Goal: Task Accomplishment & Management: Complete application form

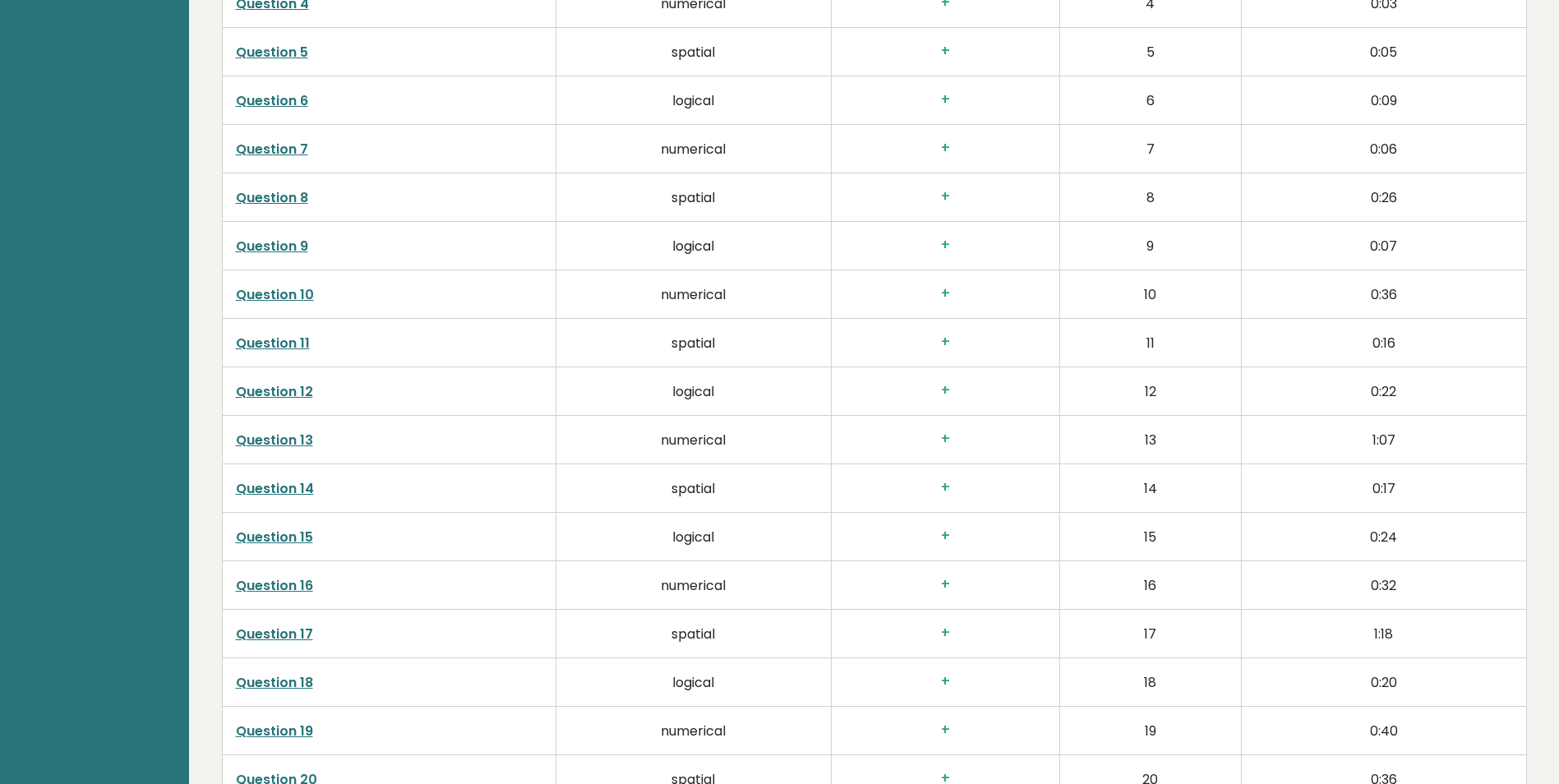
scroll to position [3046, 0]
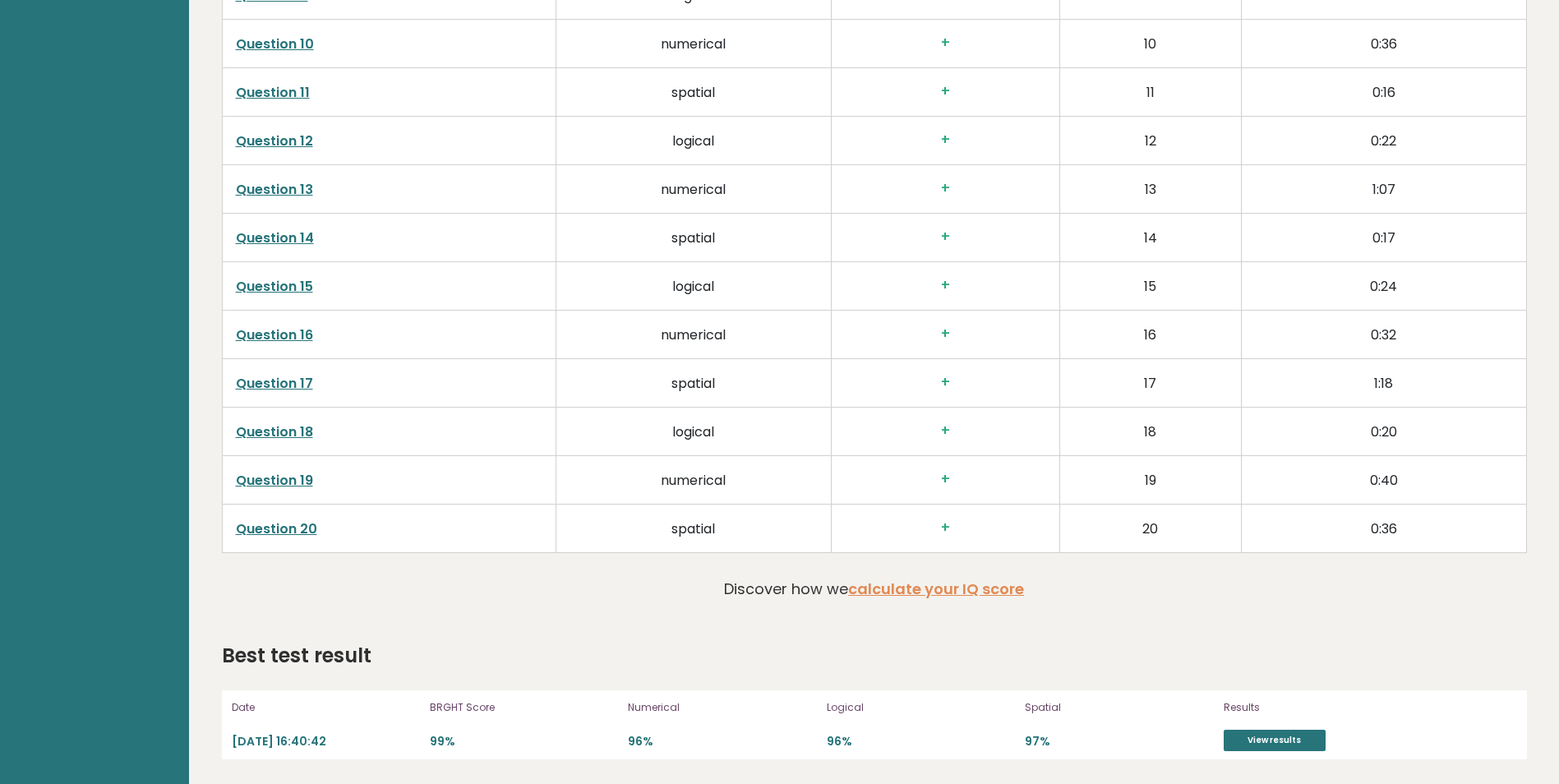
click at [1026, 396] on td "+" at bounding box center [944, 382] width 228 height 49
click at [1245, 740] on link "View results" at bounding box center [1274, 740] width 101 height 22
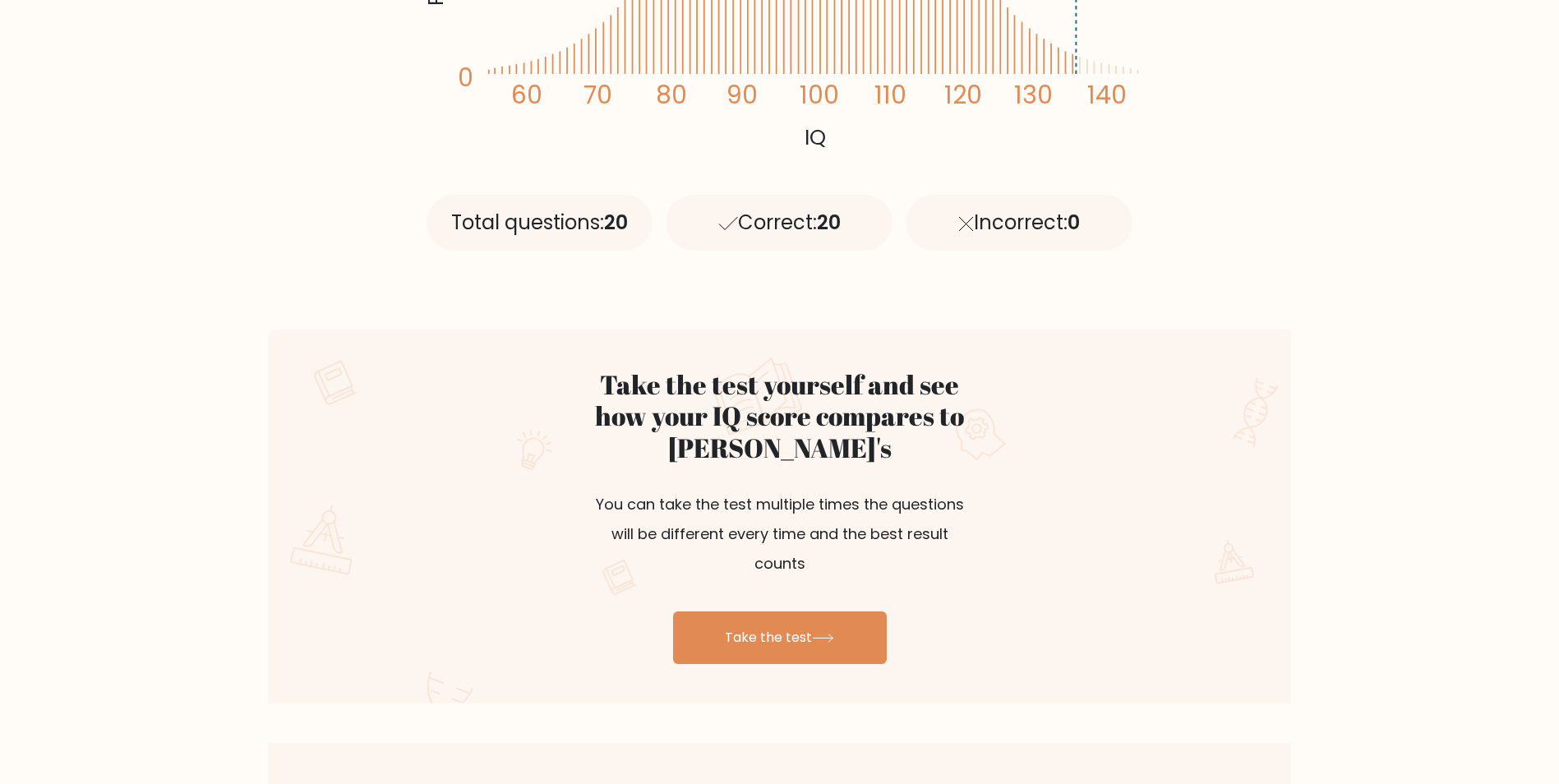
scroll to position [604, 0]
click at [863, 610] on link "Take the test" at bounding box center [780, 637] width 213 height 53
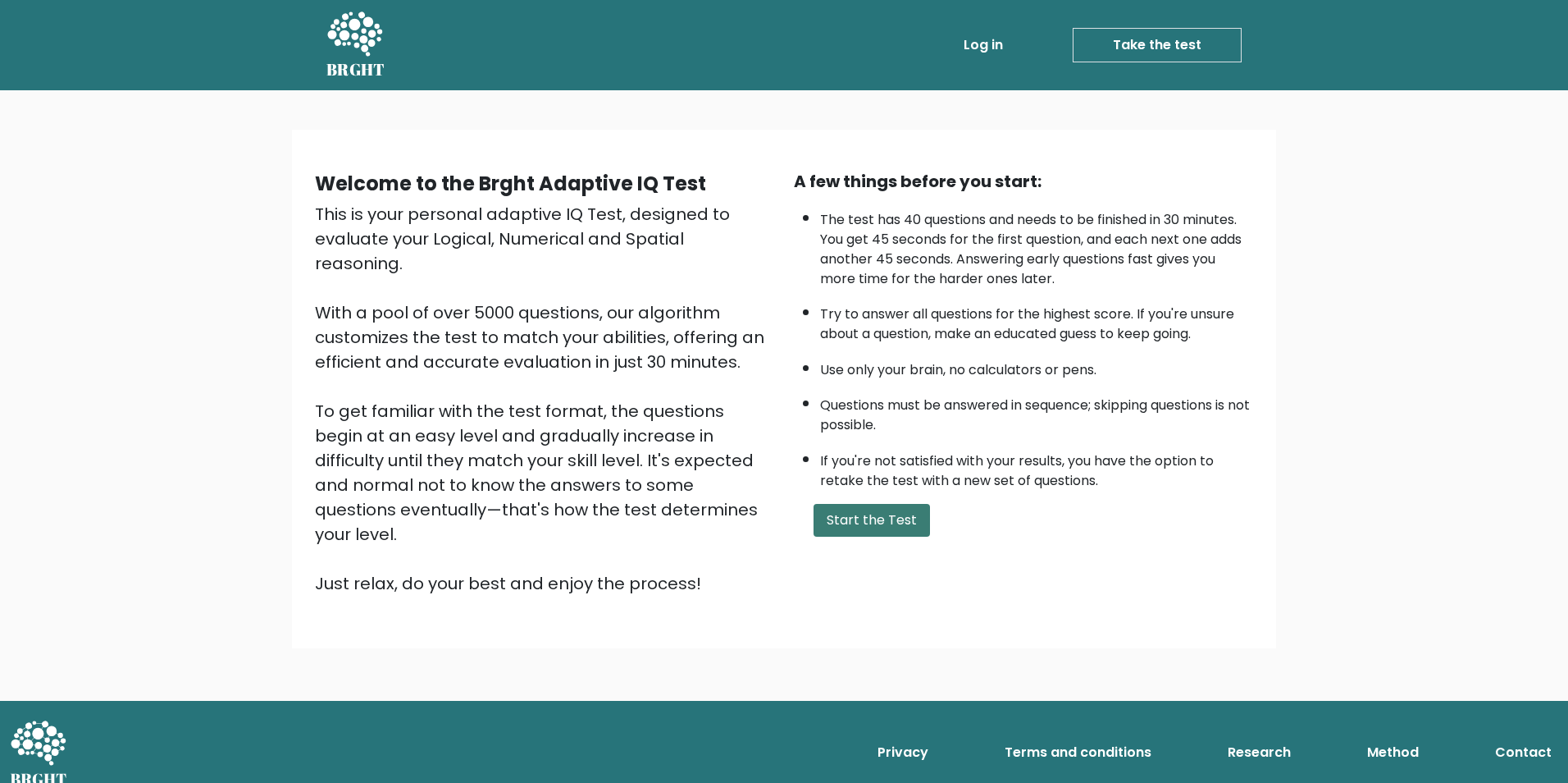
click at [874, 521] on button "Start the Test" at bounding box center [872, 519] width 116 height 33
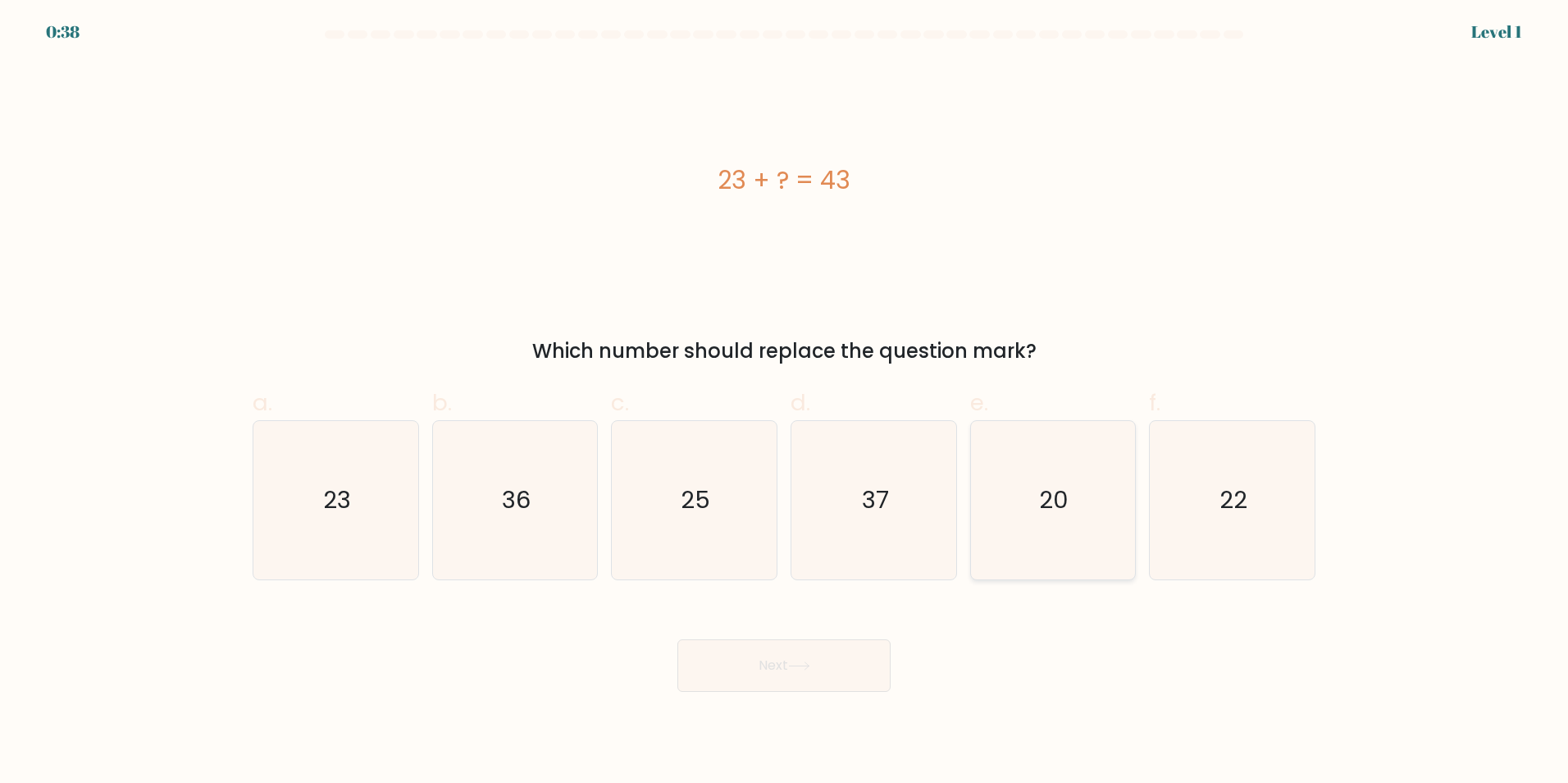
click at [999, 533] on icon "20" at bounding box center [1052, 500] width 158 height 158
click at [784, 402] on input "e. 20" at bounding box center [784, 396] width 1 height 10
radio input "true"
click at [784, 675] on button "Next" at bounding box center [784, 666] width 213 height 53
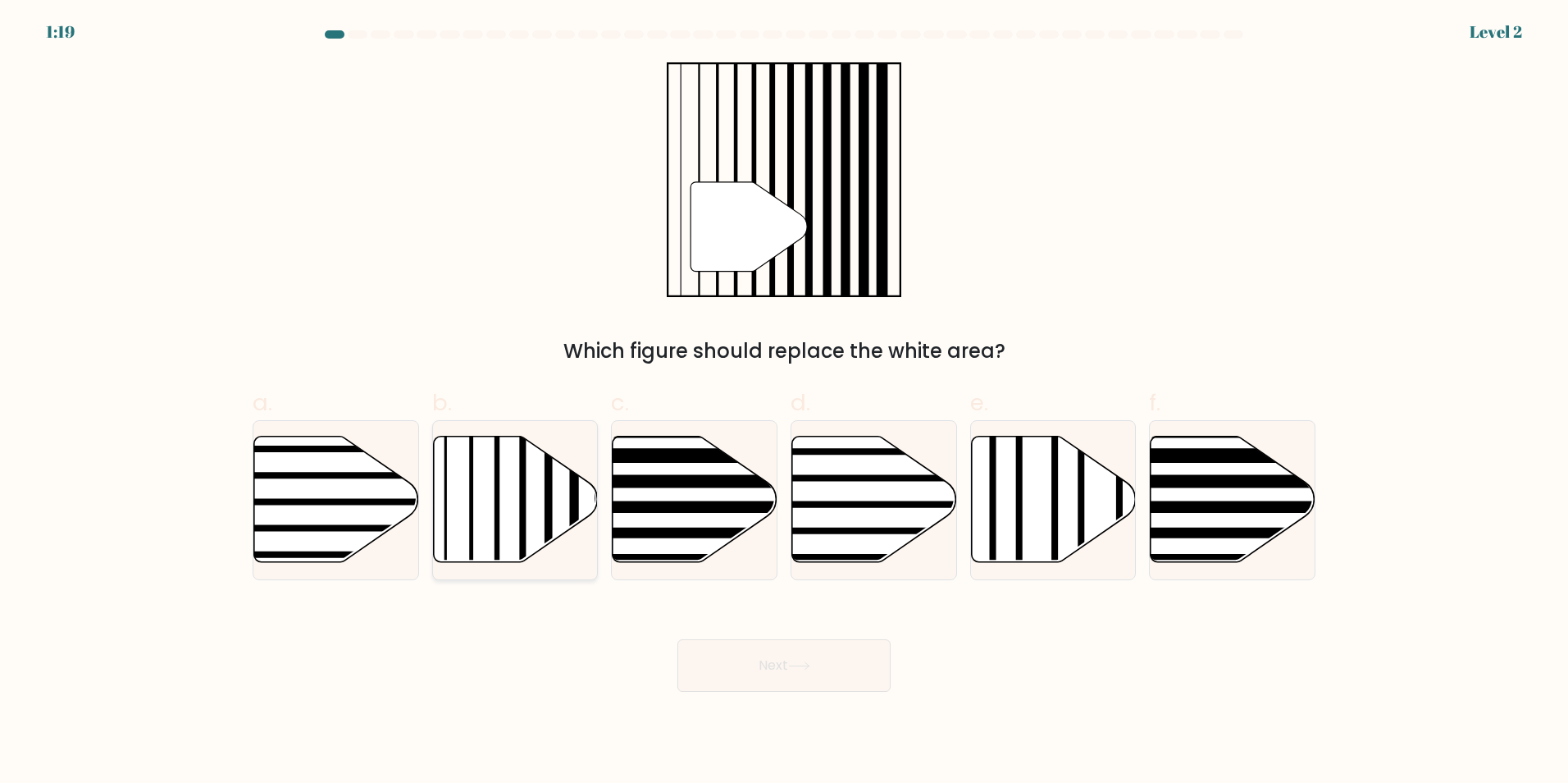
click at [528, 482] on icon at bounding box center [515, 499] width 165 height 127
click at [784, 402] on input "b." at bounding box center [784, 396] width 1 height 10
radio input "true"
click at [809, 673] on button "Next" at bounding box center [784, 666] width 213 height 53
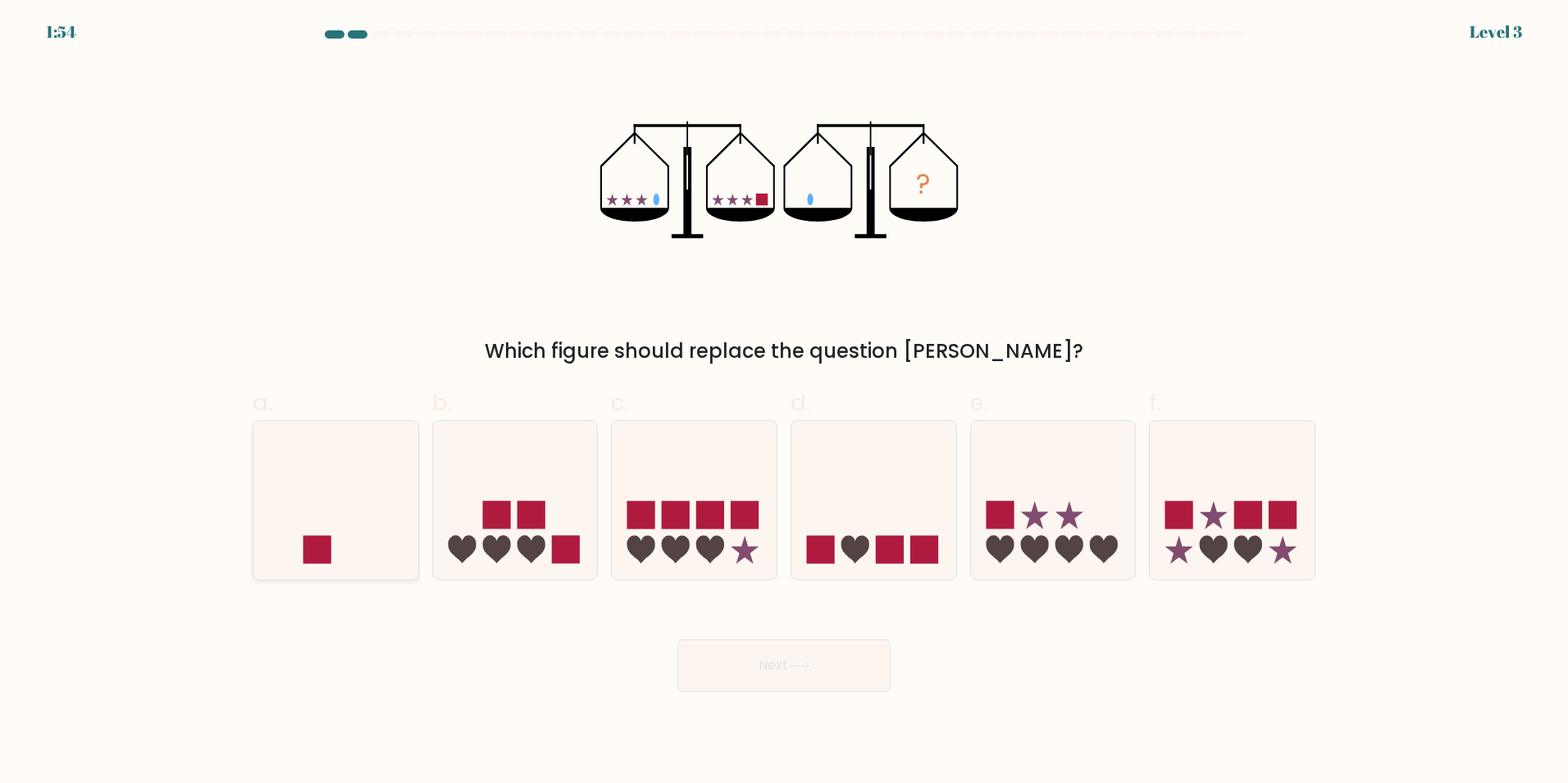
click at [371, 479] on icon at bounding box center [336, 499] width 165 height 136
click at [784, 402] on input "a." at bounding box center [784, 396] width 1 height 10
radio input "true"
click at [721, 657] on button "Next" at bounding box center [784, 666] width 213 height 53
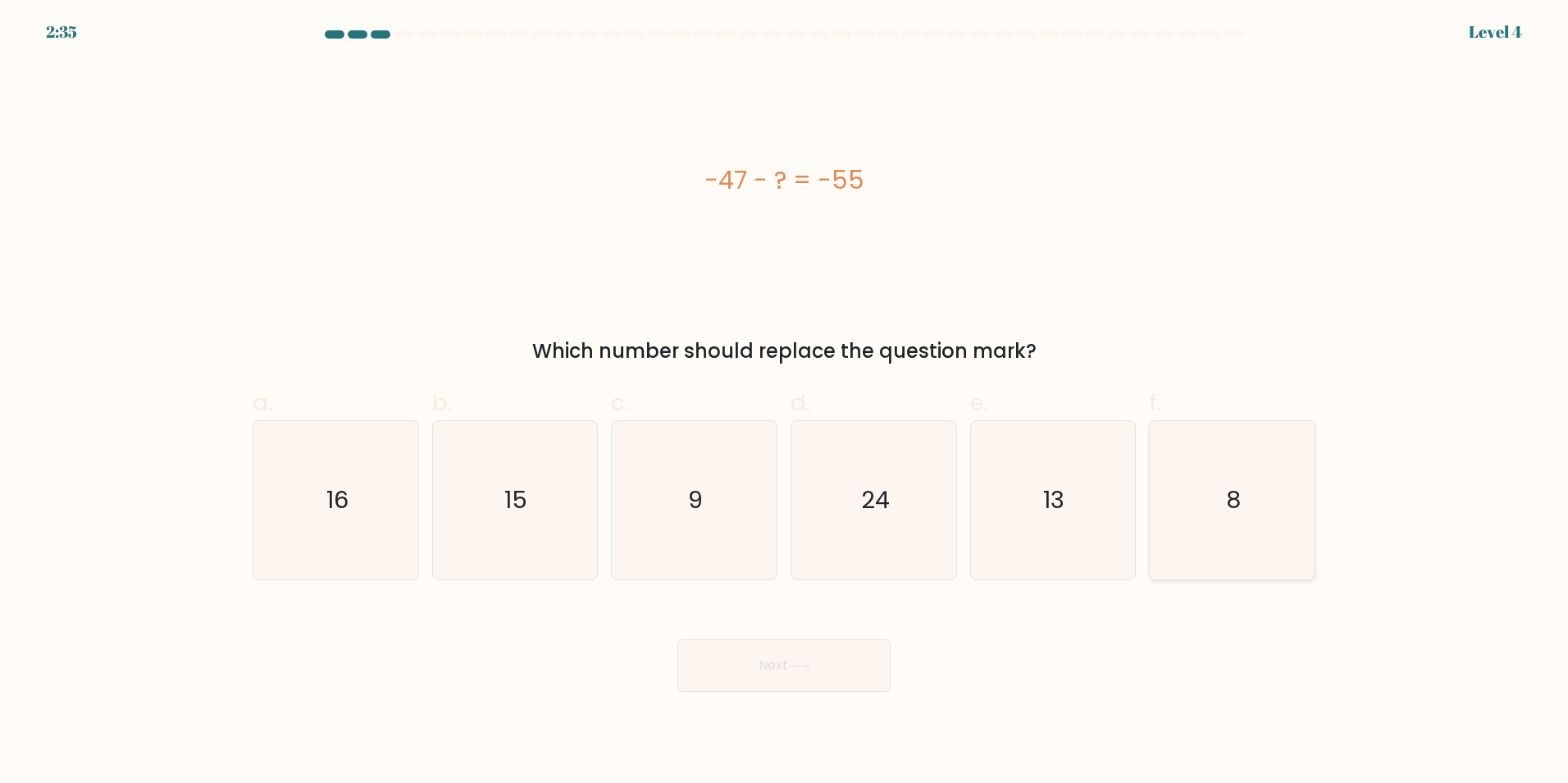
click at [1205, 538] on icon "8" at bounding box center [1232, 500] width 158 height 158
click at [784, 402] on input "f. 8" at bounding box center [784, 396] width 1 height 10
radio input "true"
click at [858, 672] on button "Next" at bounding box center [784, 666] width 213 height 53
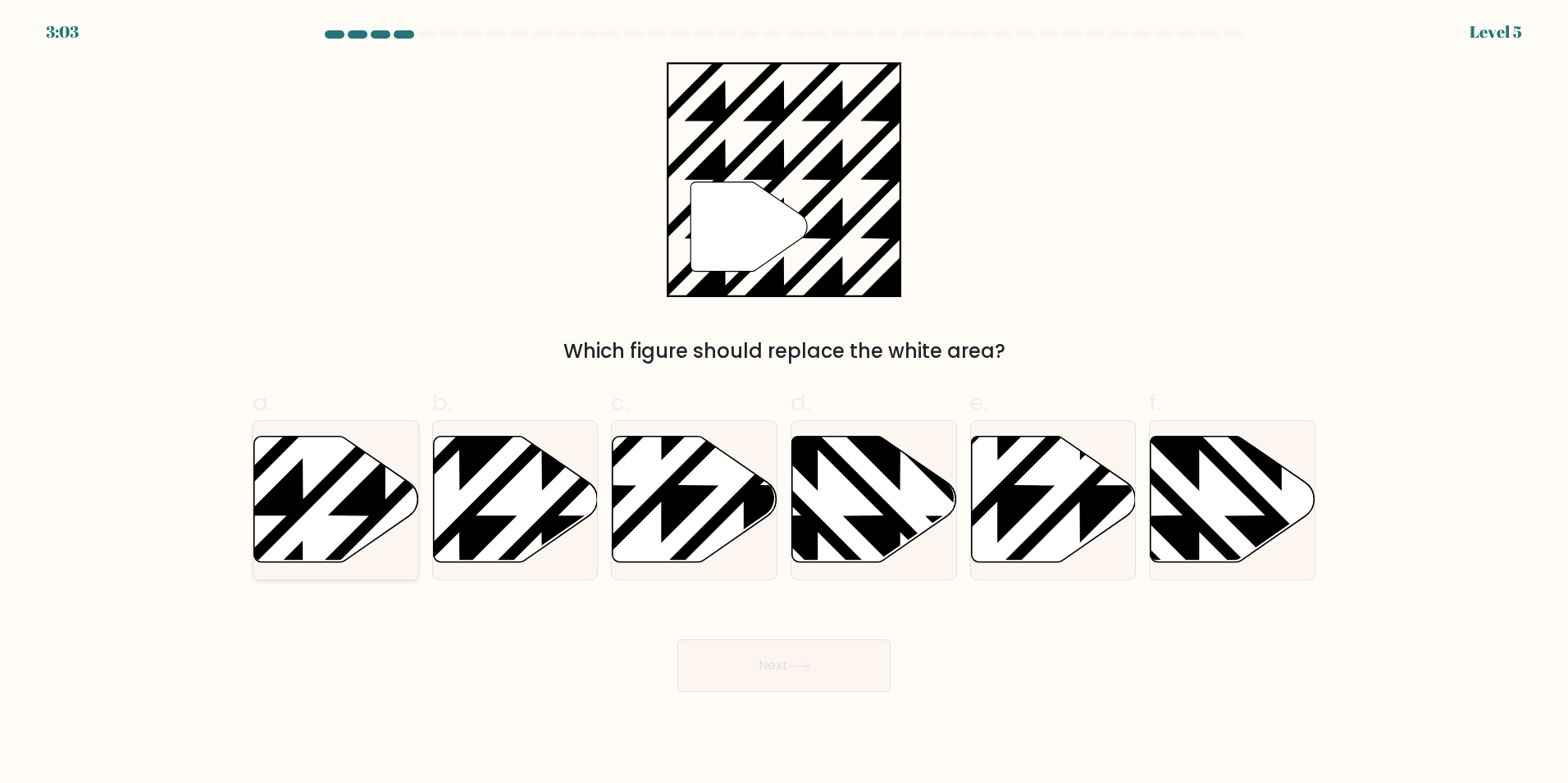
click at [365, 490] on icon at bounding box center [386, 432] width 332 height 332
click at [784, 402] on input "a." at bounding box center [784, 396] width 1 height 10
radio input "true"
click at [737, 642] on button "Next" at bounding box center [784, 666] width 213 height 53
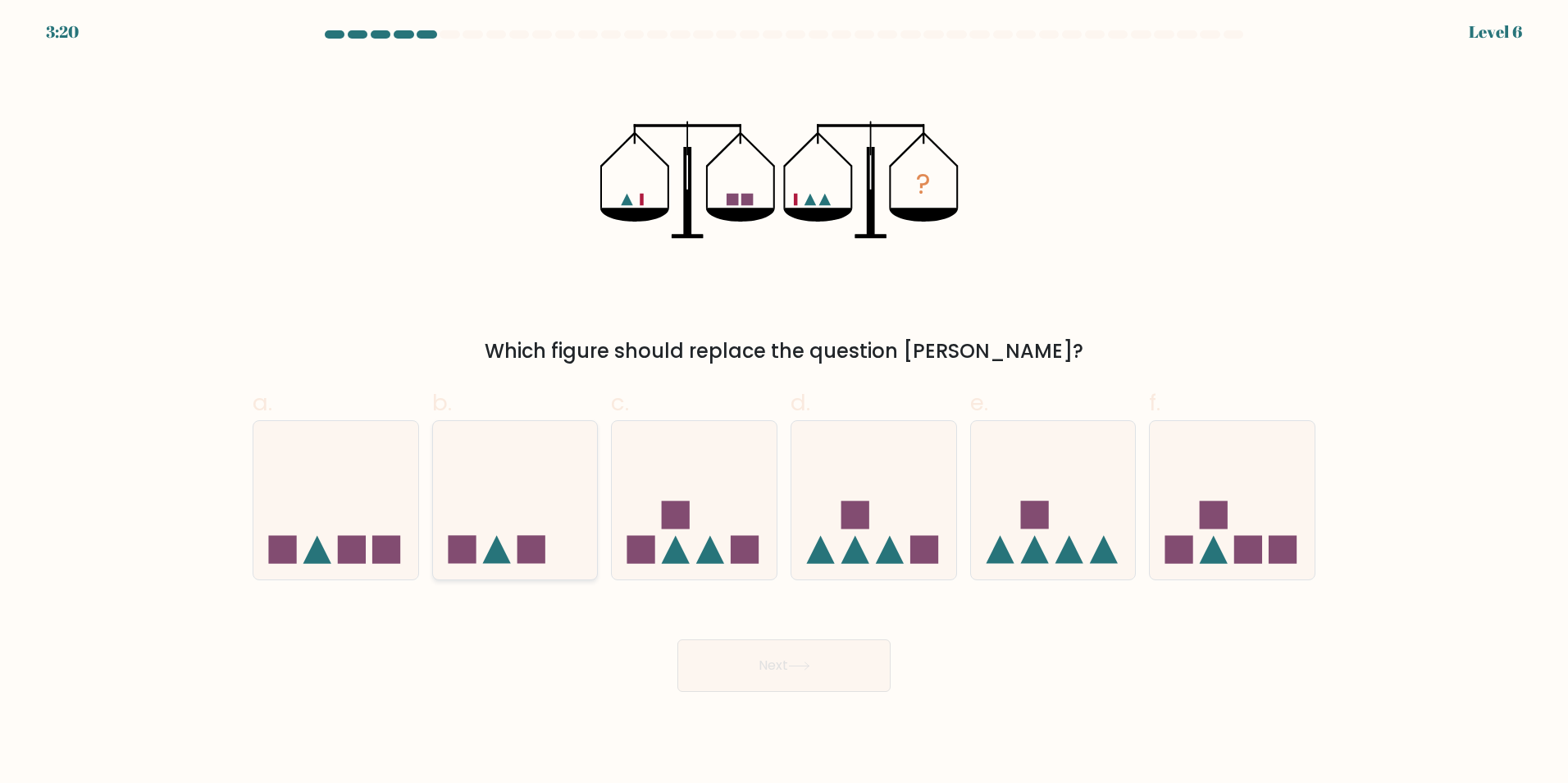
drag, startPoint x: 543, startPoint y: 491, endPoint x: 515, endPoint y: 528, distance: 46.4
click at [515, 528] on icon at bounding box center [515, 499] width 165 height 136
click at [784, 402] on input "b." at bounding box center [784, 396] width 1 height 10
radio input "true"
click at [515, 528] on icon at bounding box center [515, 500] width 163 height 135
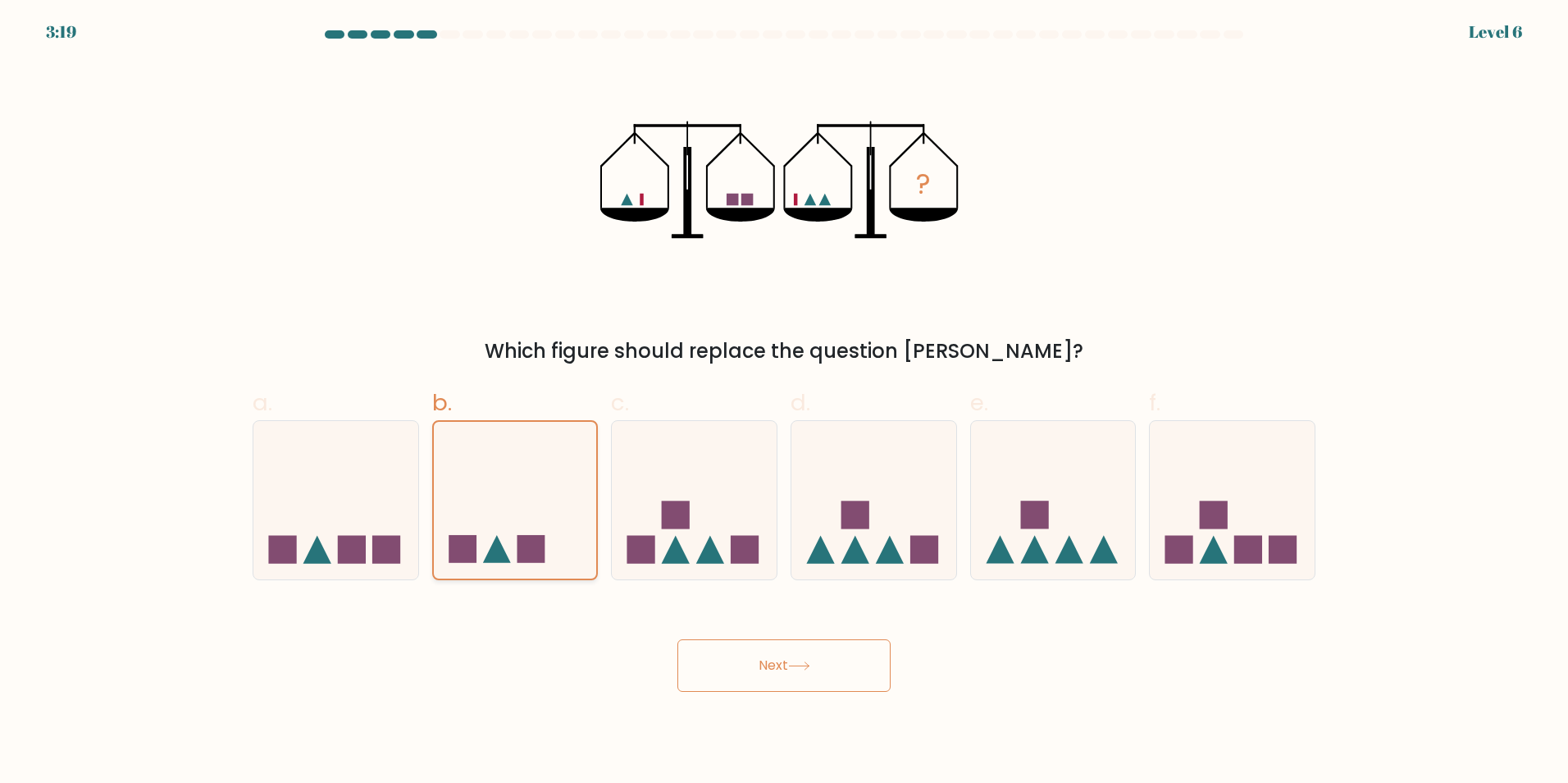
click at [784, 402] on input "b." at bounding box center [784, 396] width 1 height 10
click at [751, 660] on button "Next" at bounding box center [784, 666] width 213 height 53
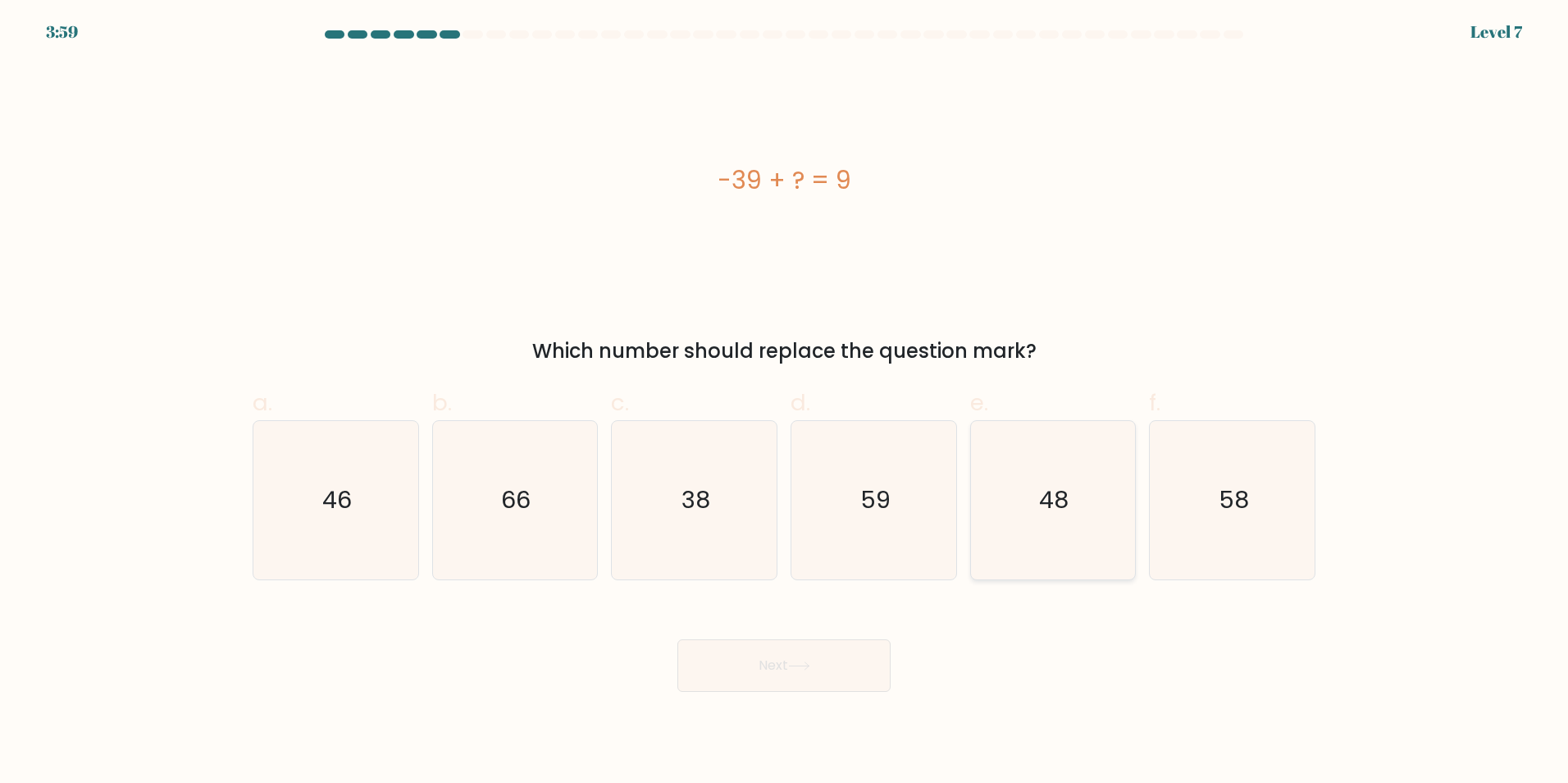
click at [1049, 528] on icon "48" at bounding box center [1052, 500] width 158 height 158
click at [784, 402] on input "e. 48" at bounding box center [784, 396] width 1 height 10
radio input "true"
click at [805, 655] on button "Next" at bounding box center [784, 666] width 213 height 53
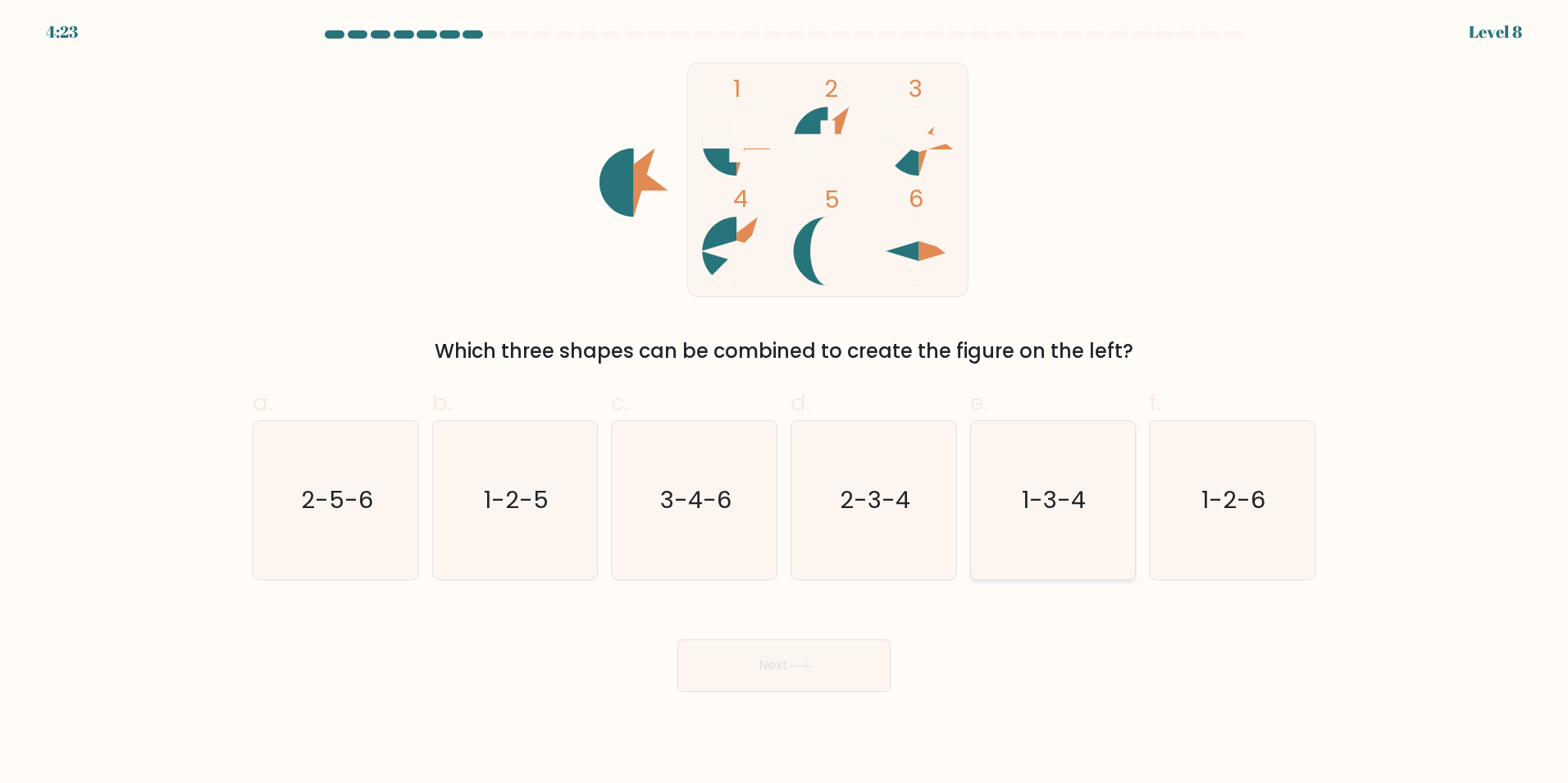
click at [1035, 542] on icon "1-3-4" at bounding box center [1052, 500] width 158 height 158
click at [784, 402] on input "e. 1-3-4" at bounding box center [784, 396] width 1 height 10
radio input "true"
click at [802, 653] on button "Next" at bounding box center [784, 666] width 213 height 53
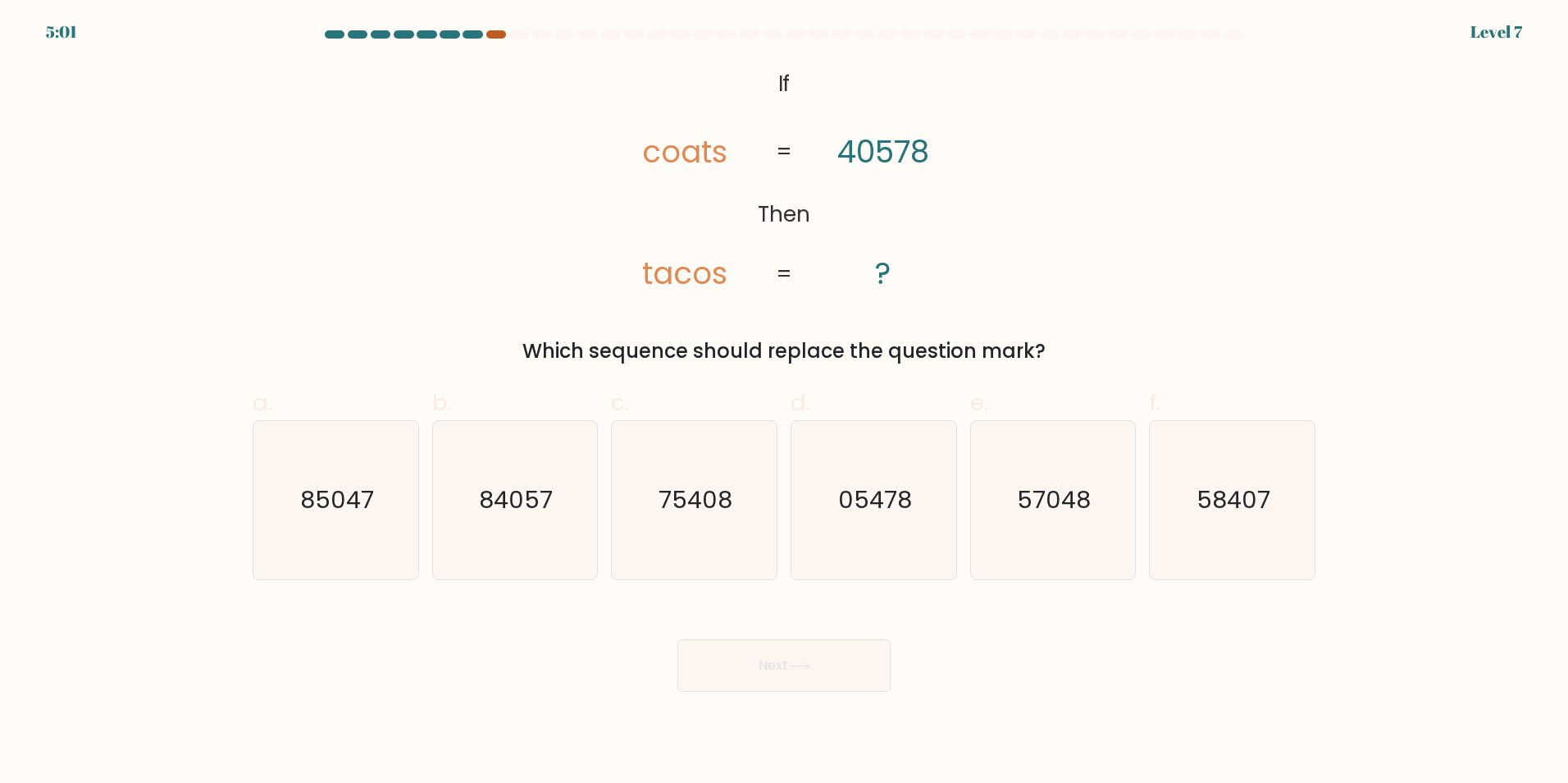
click at [492, 33] on div at bounding box center [496, 34] width 20 height 8
click at [679, 475] on icon "75408" at bounding box center [694, 500] width 158 height 158
click at [784, 402] on input "c. 75408" at bounding box center [784, 396] width 1 height 10
radio input "true"
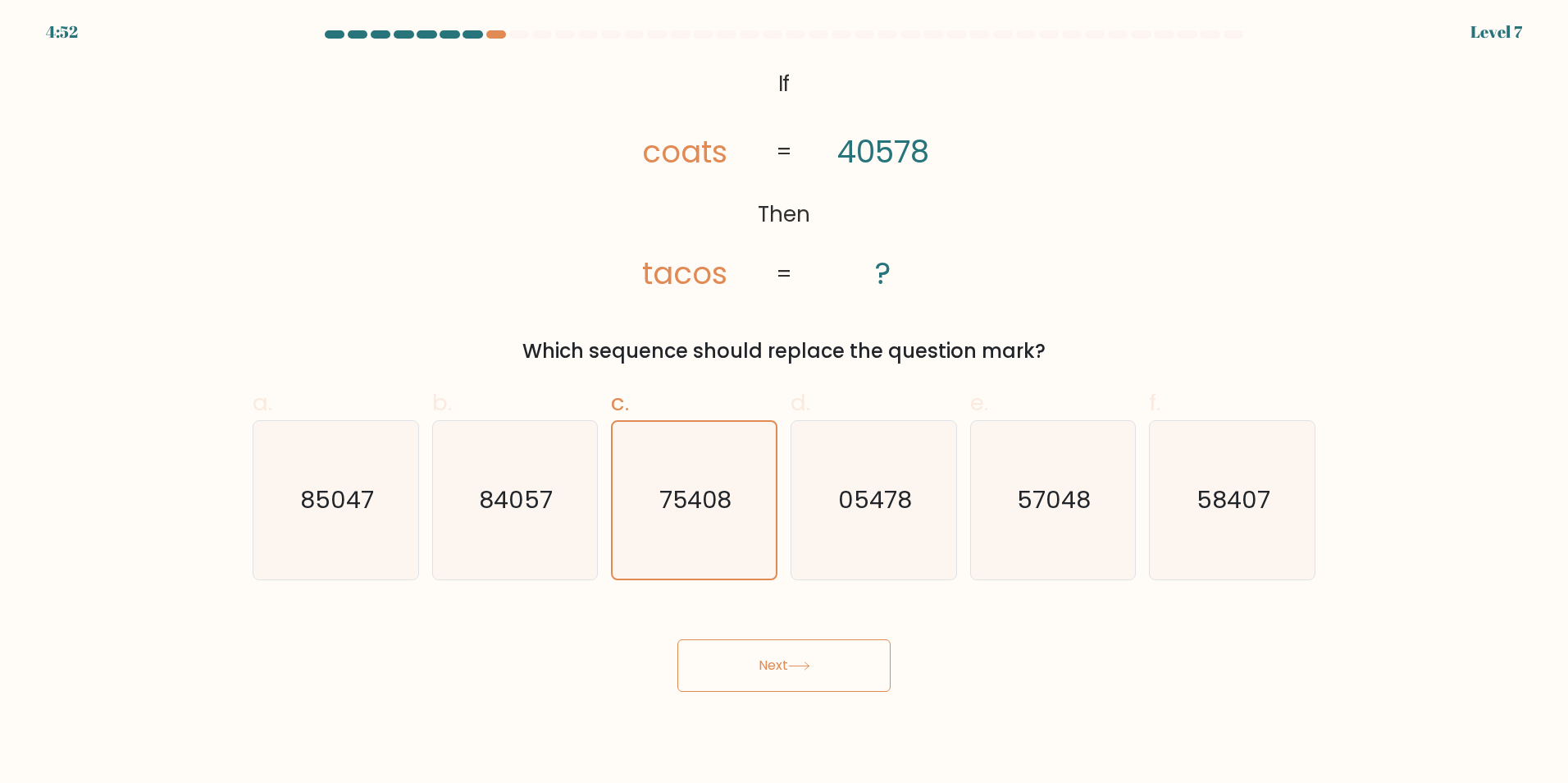
click at [836, 696] on body "4:52 Level 7 If" at bounding box center [784, 391] width 1568 height 783
click at [827, 674] on button "Next" at bounding box center [784, 666] width 213 height 53
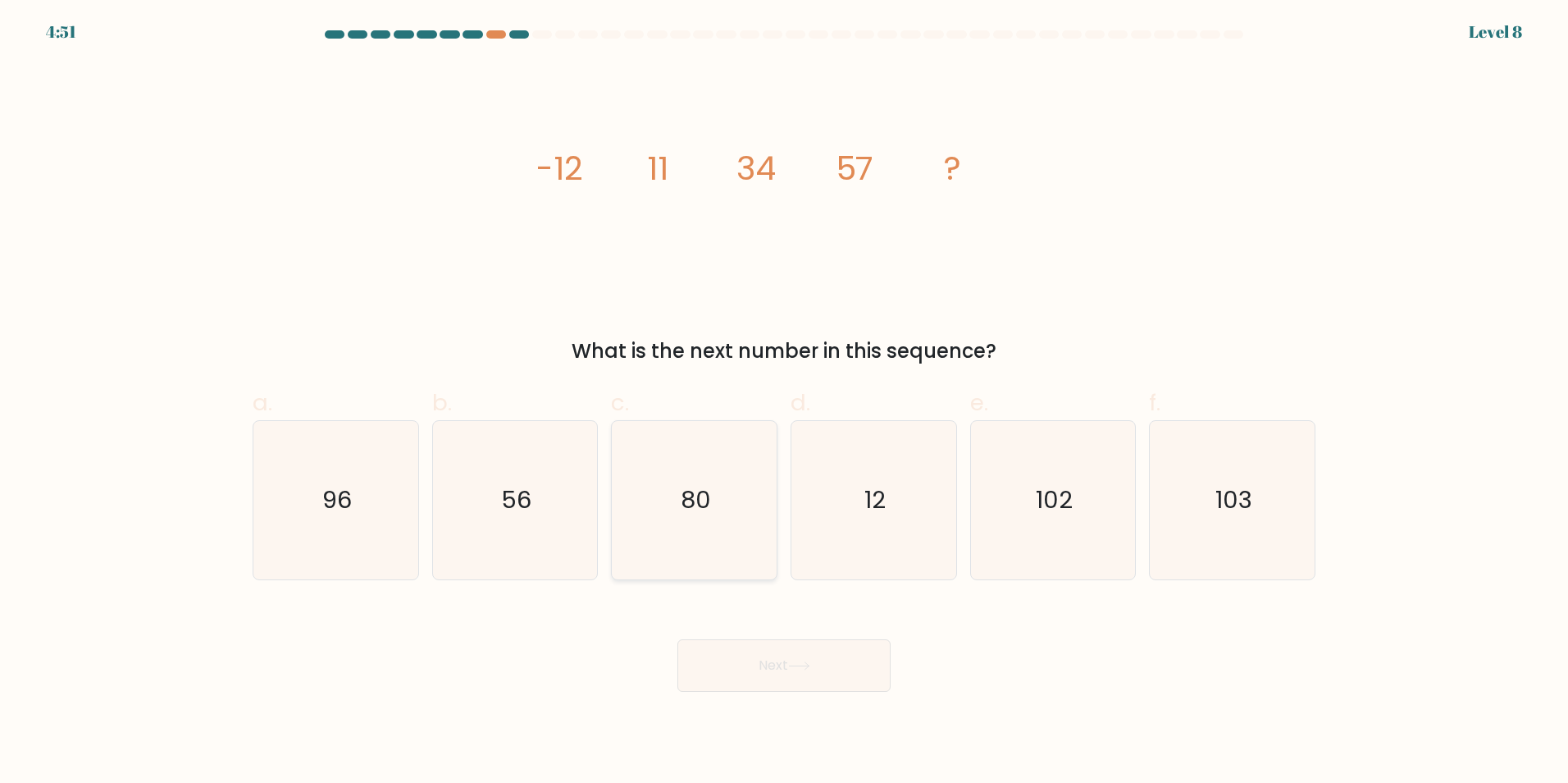
click at [643, 449] on icon "80" at bounding box center [694, 500] width 158 height 158
click at [784, 402] on input "c. 80" at bounding box center [784, 396] width 1 height 10
radio input "true"
click at [763, 657] on button "Next" at bounding box center [784, 666] width 213 height 53
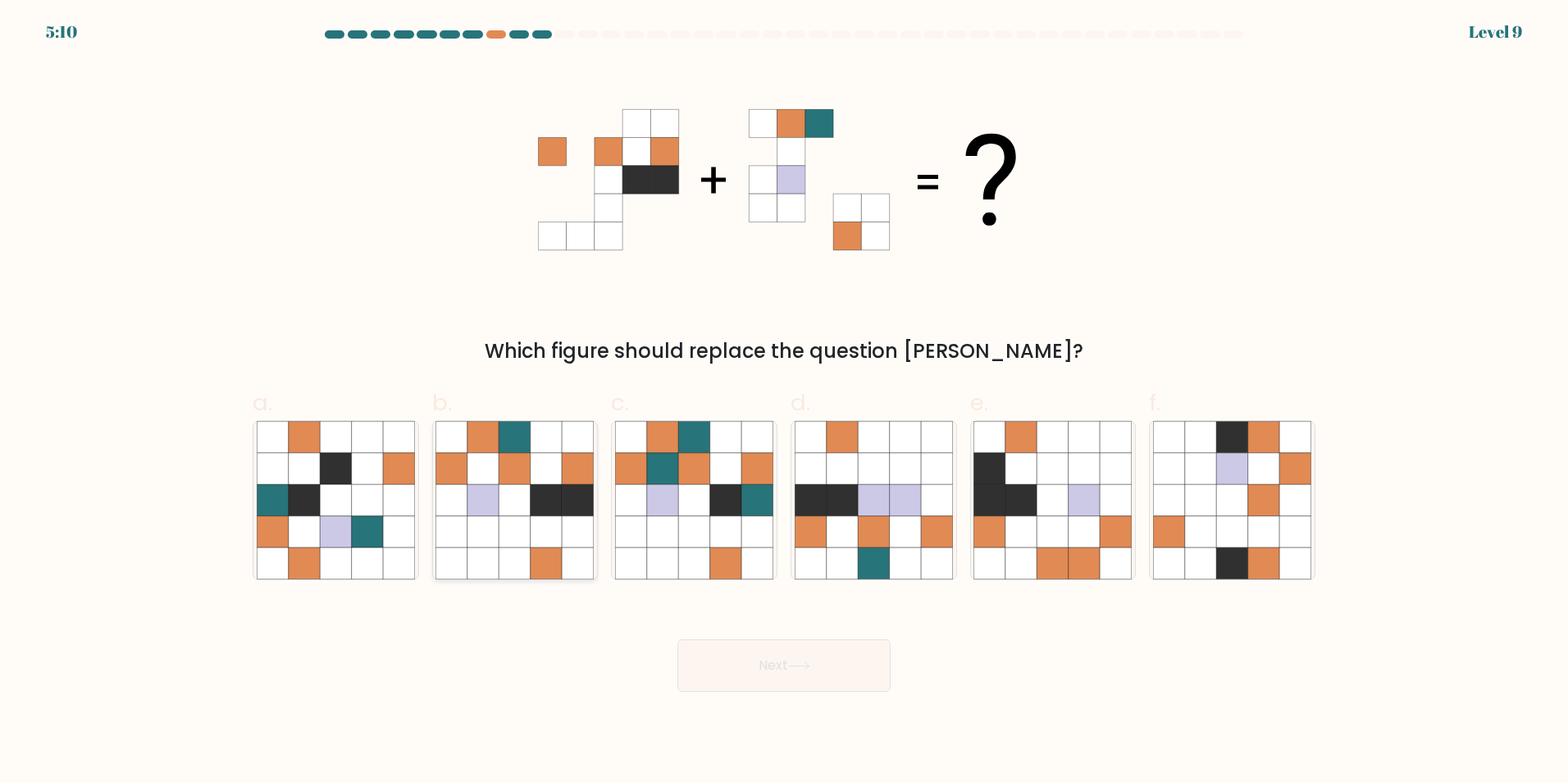
click at [514, 537] on icon at bounding box center [515, 530] width 31 height 31
click at [784, 402] on input "b." at bounding box center [784, 396] width 1 height 10
radio input "true"
click at [773, 656] on button "Next" at bounding box center [784, 666] width 213 height 53
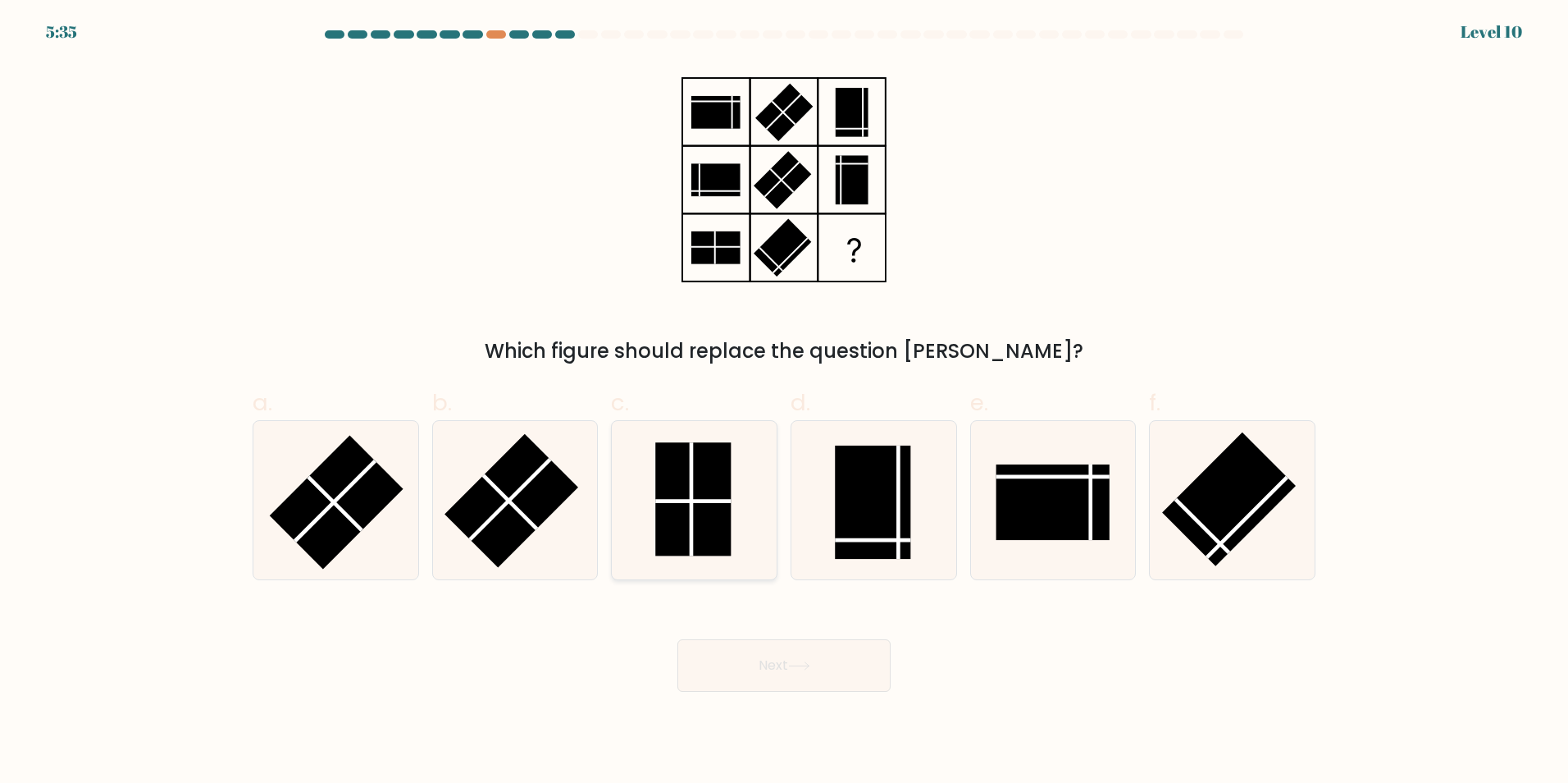
click at [673, 519] on rect at bounding box center [693, 499] width 75 height 113
click at [784, 402] on input "c." at bounding box center [784, 396] width 1 height 10
radio input "true"
click at [767, 659] on button "Next" at bounding box center [784, 666] width 213 height 53
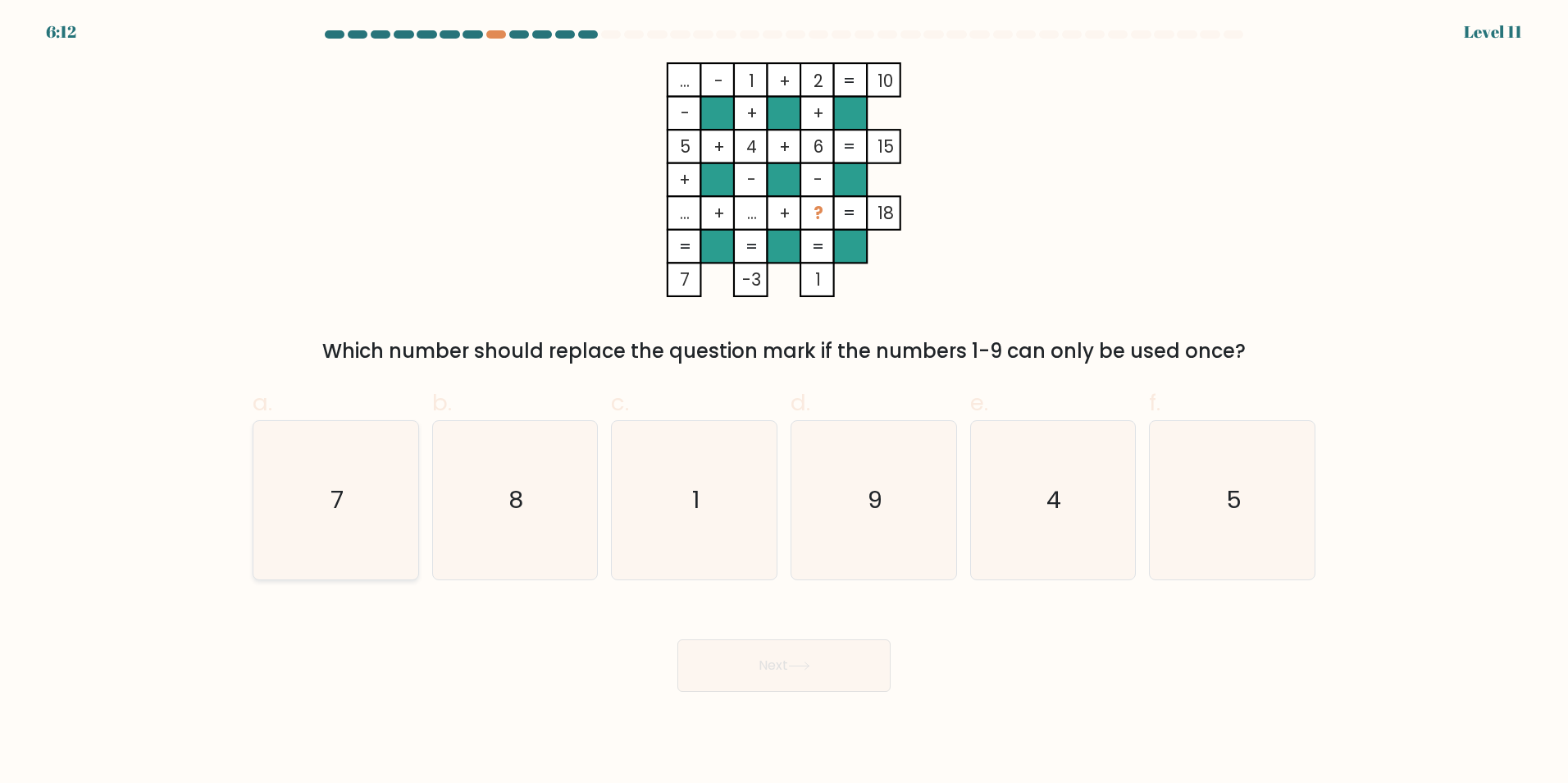
click at [380, 473] on icon "7" at bounding box center [336, 500] width 158 height 158
click at [784, 402] on input "a. 7" at bounding box center [784, 396] width 1 height 10
radio input "true"
click at [813, 678] on button "Next" at bounding box center [784, 666] width 213 height 53
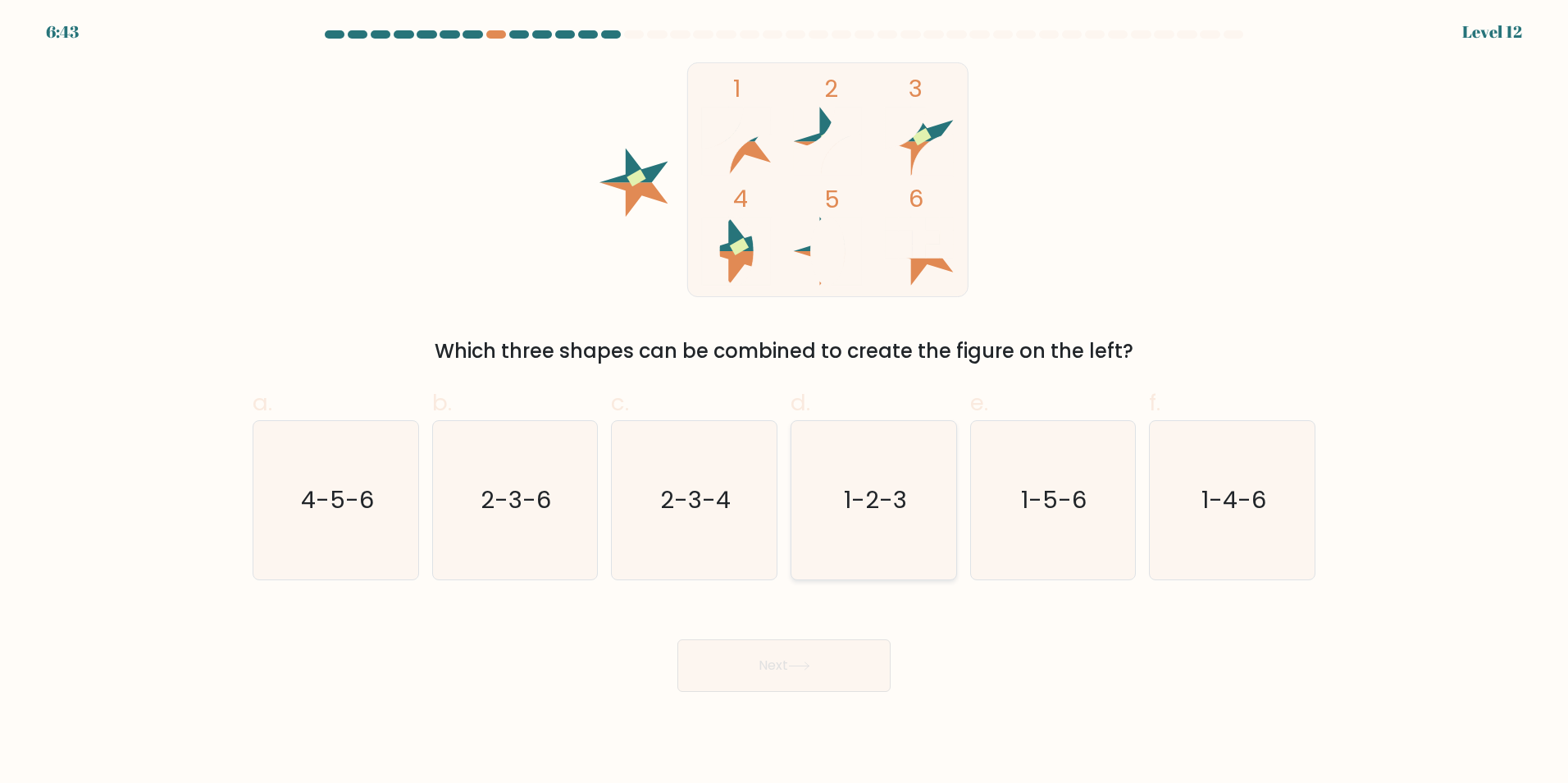
click at [861, 445] on icon "1-2-3" at bounding box center [874, 500] width 158 height 158
click at [784, 402] on input "d. 1-2-3" at bounding box center [784, 396] width 1 height 10
radio input "true"
click at [829, 661] on button "Next" at bounding box center [784, 666] width 213 height 53
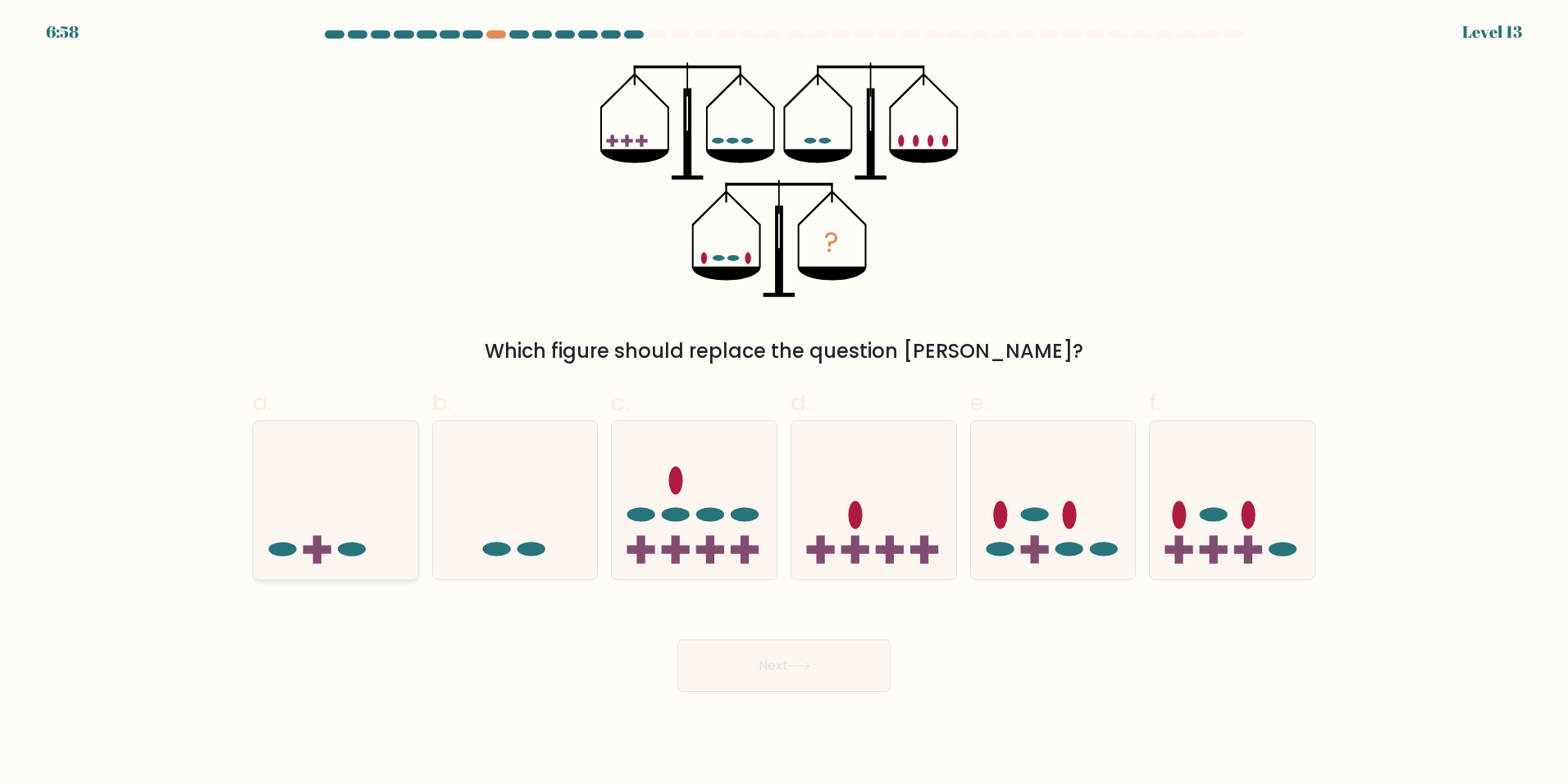
click at [354, 517] on icon at bounding box center [336, 499] width 165 height 136
click at [784, 402] on input "a." at bounding box center [784, 396] width 1 height 10
radio input "true"
click at [763, 675] on button "Next" at bounding box center [784, 666] width 213 height 53
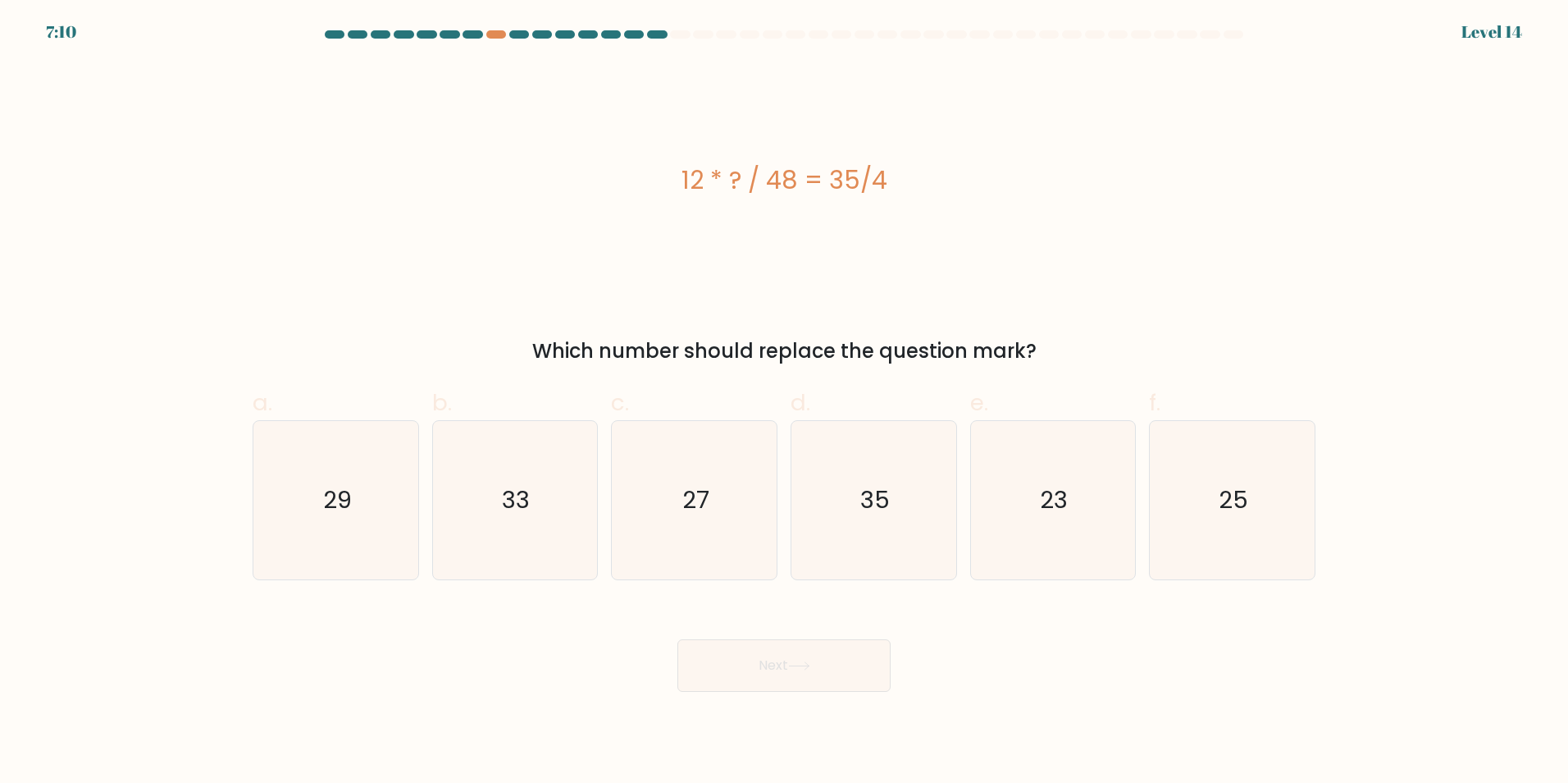
drag, startPoint x: 897, startPoint y: 172, endPoint x: 678, endPoint y: 187, distance: 219.5
click at [678, 187] on div "12 * ? / 48 = 35/4" at bounding box center [784, 179] width 1063 height 37
copy div "12 * ? / 48 = 35/4"
click at [528, 322] on div "12 * ? / 48 = 35/4 Which number should replace the question mark?" at bounding box center [784, 214] width 1083 height 304
drag, startPoint x: 1054, startPoint y: 535, endPoint x: 795, endPoint y: 650, distance: 283.4
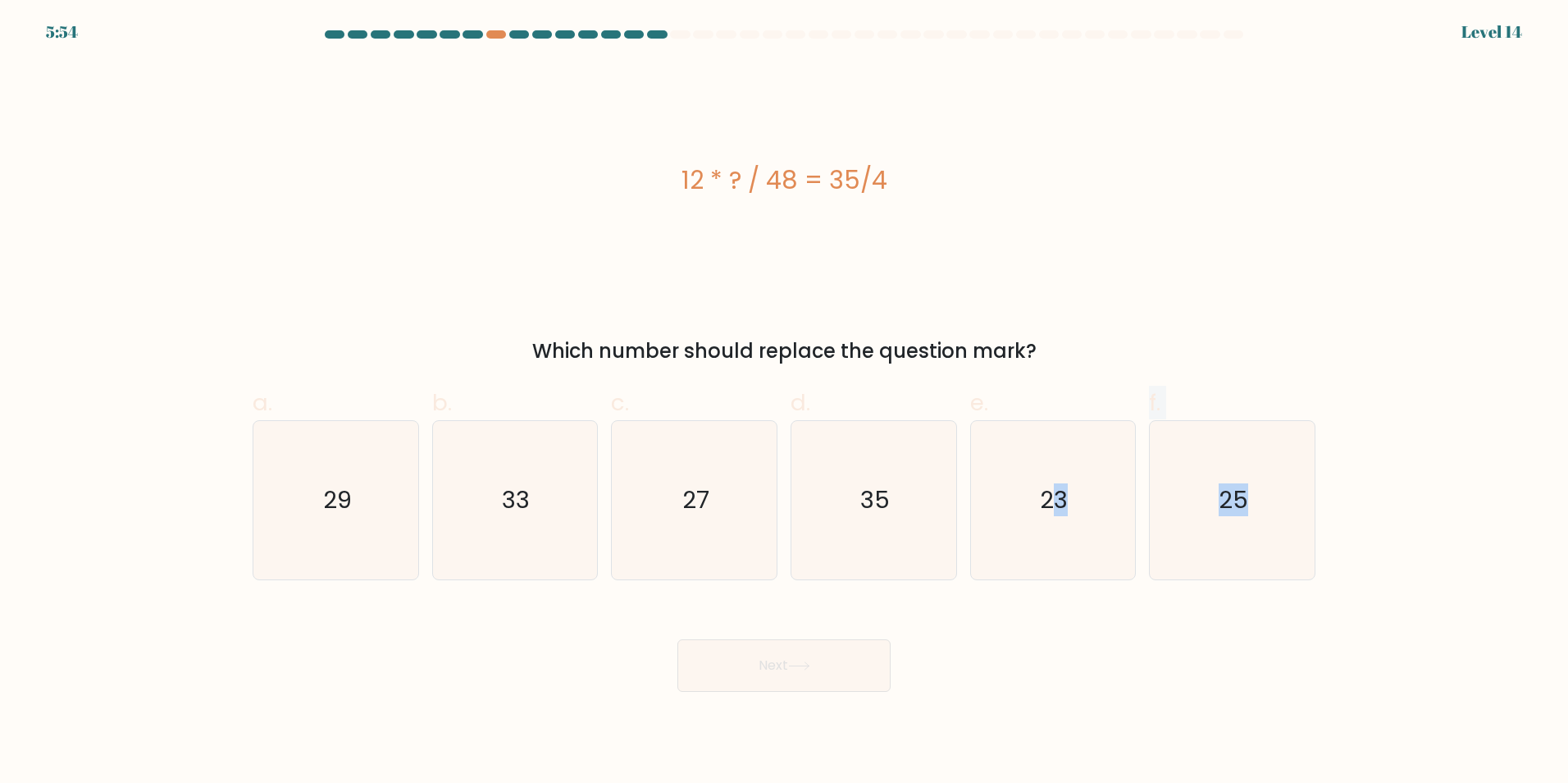
click at [795, 650] on form "a." at bounding box center [784, 360] width 1568 height 661
click at [1039, 347] on div "Which number should replace the question mark?" at bounding box center [784, 351] width 1043 height 29
click at [1055, 446] on icon "23" at bounding box center [1052, 500] width 158 height 158
click at [784, 402] on input "e. 23" at bounding box center [784, 396] width 1 height 10
radio input "true"
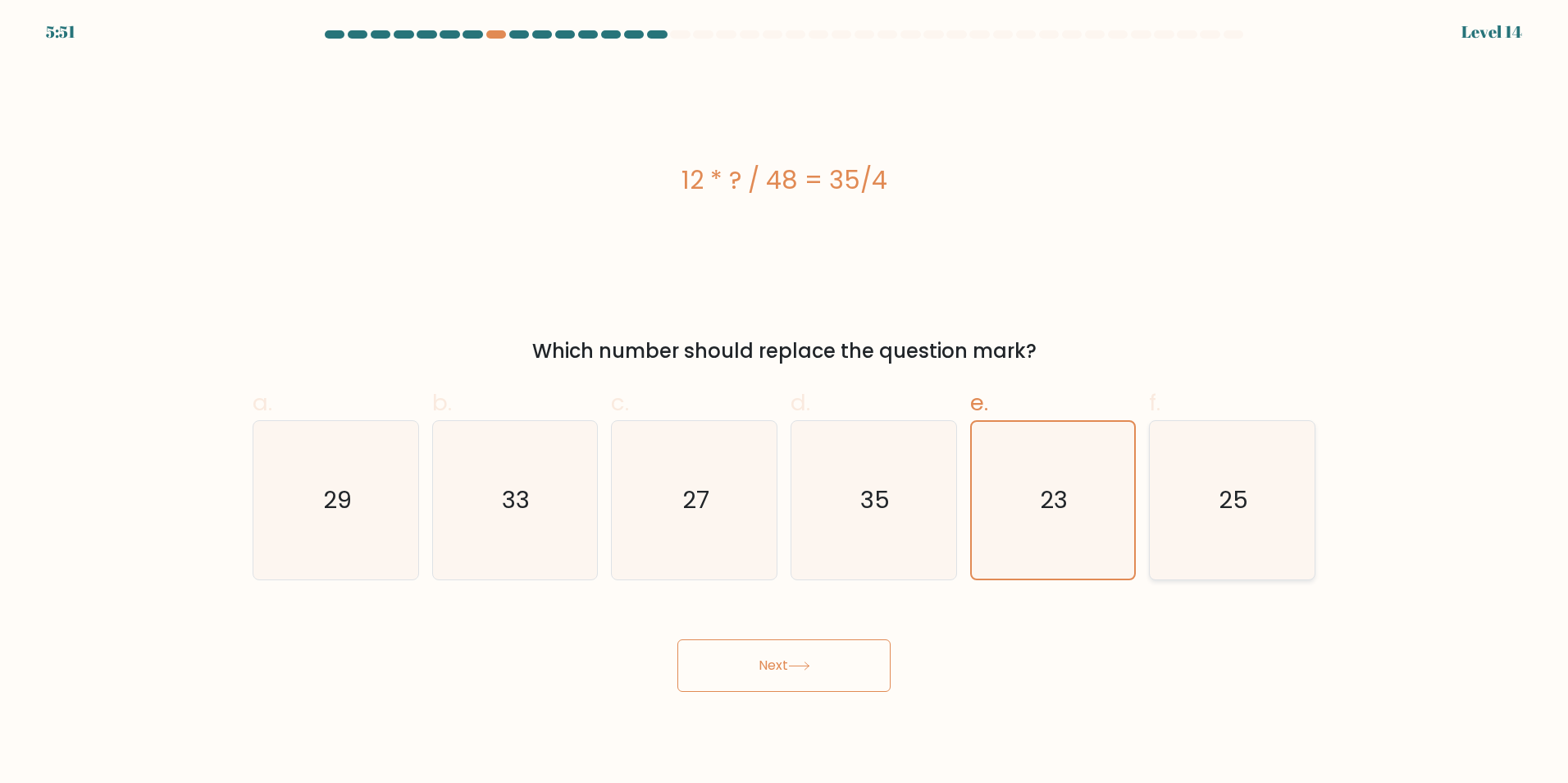
click at [1224, 476] on icon "25" at bounding box center [1232, 500] width 158 height 158
click at [784, 402] on input "f. 25" at bounding box center [784, 396] width 1 height 10
radio input "true"
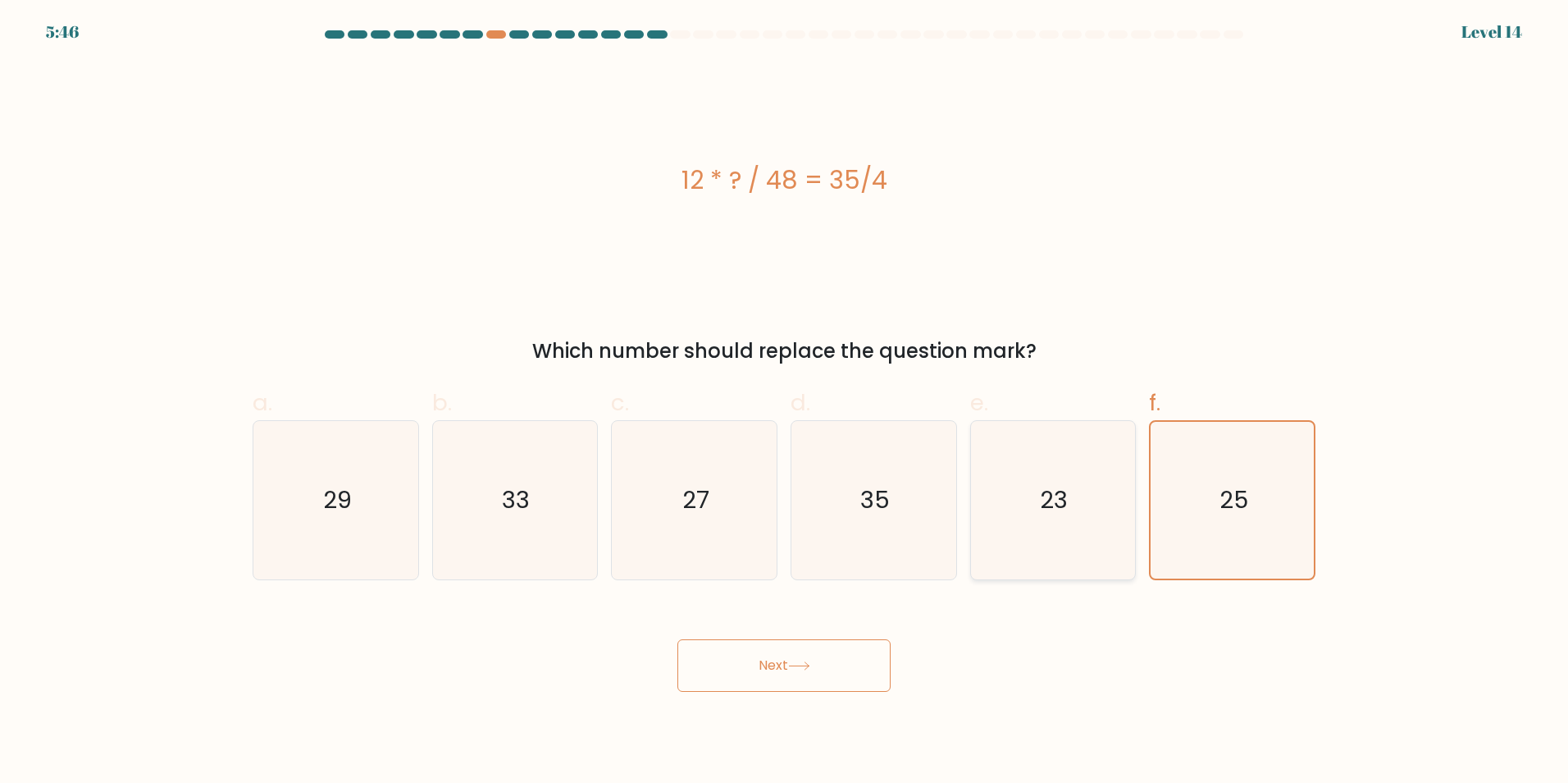
click at [1007, 524] on icon "23" at bounding box center [1052, 500] width 158 height 158
click at [784, 402] on input "e. 23" at bounding box center [784, 396] width 1 height 10
radio input "true"
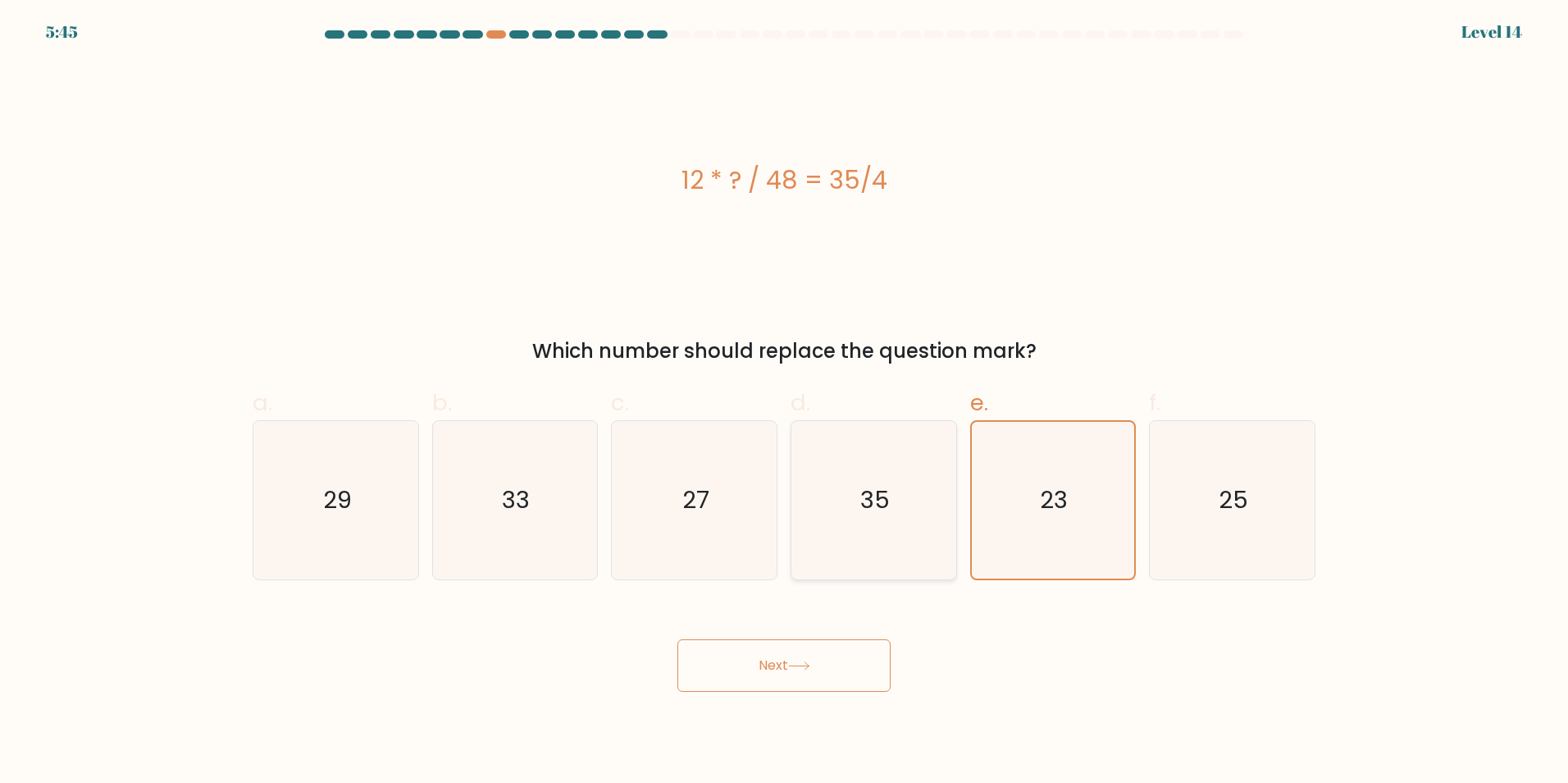
click at [815, 507] on icon "35" at bounding box center [874, 500] width 158 height 158
click at [784, 402] on input "d. 35" at bounding box center [784, 396] width 1 height 10
radio input "true"
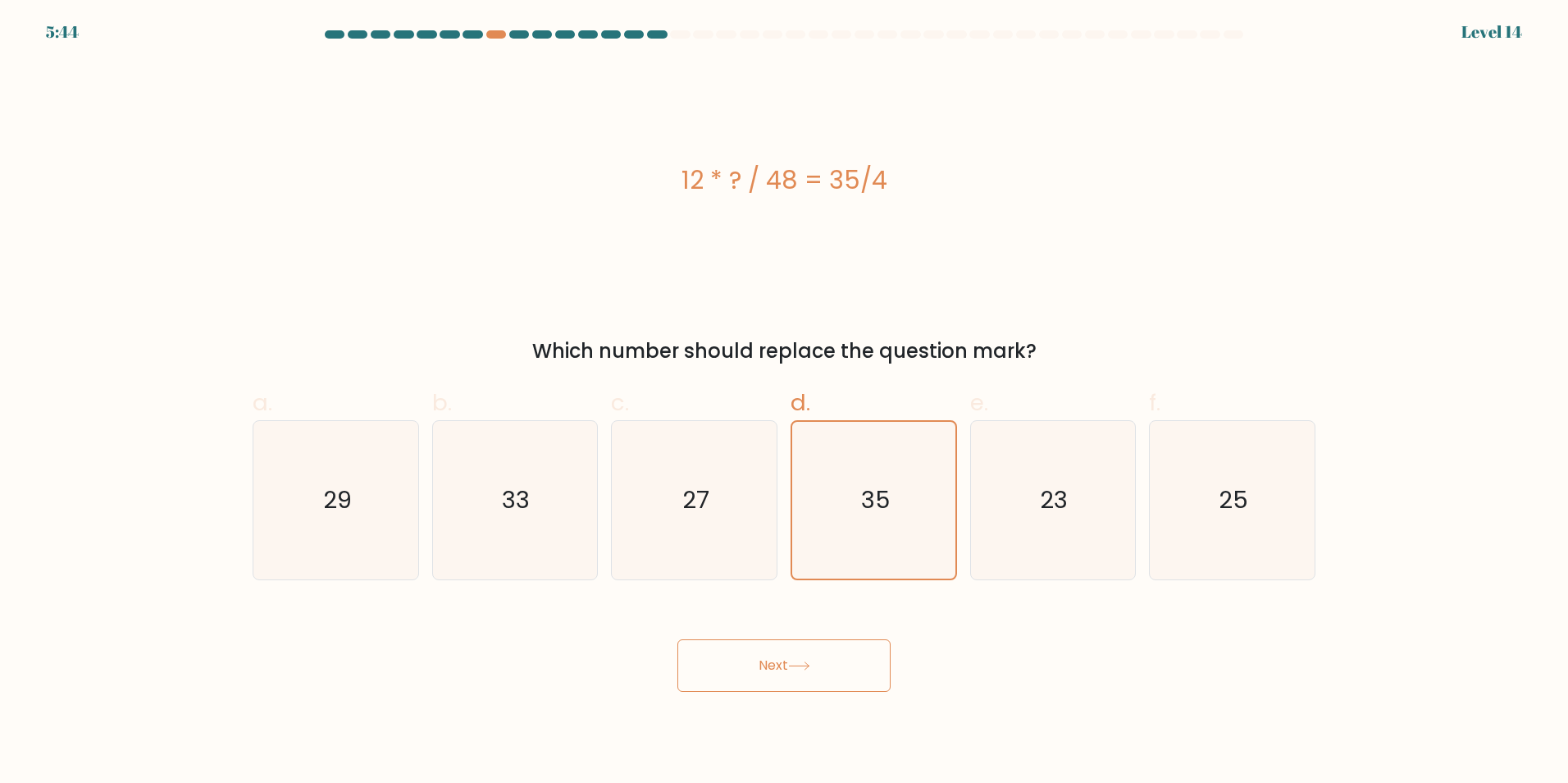
click at [731, 660] on button "Next" at bounding box center [784, 666] width 213 height 53
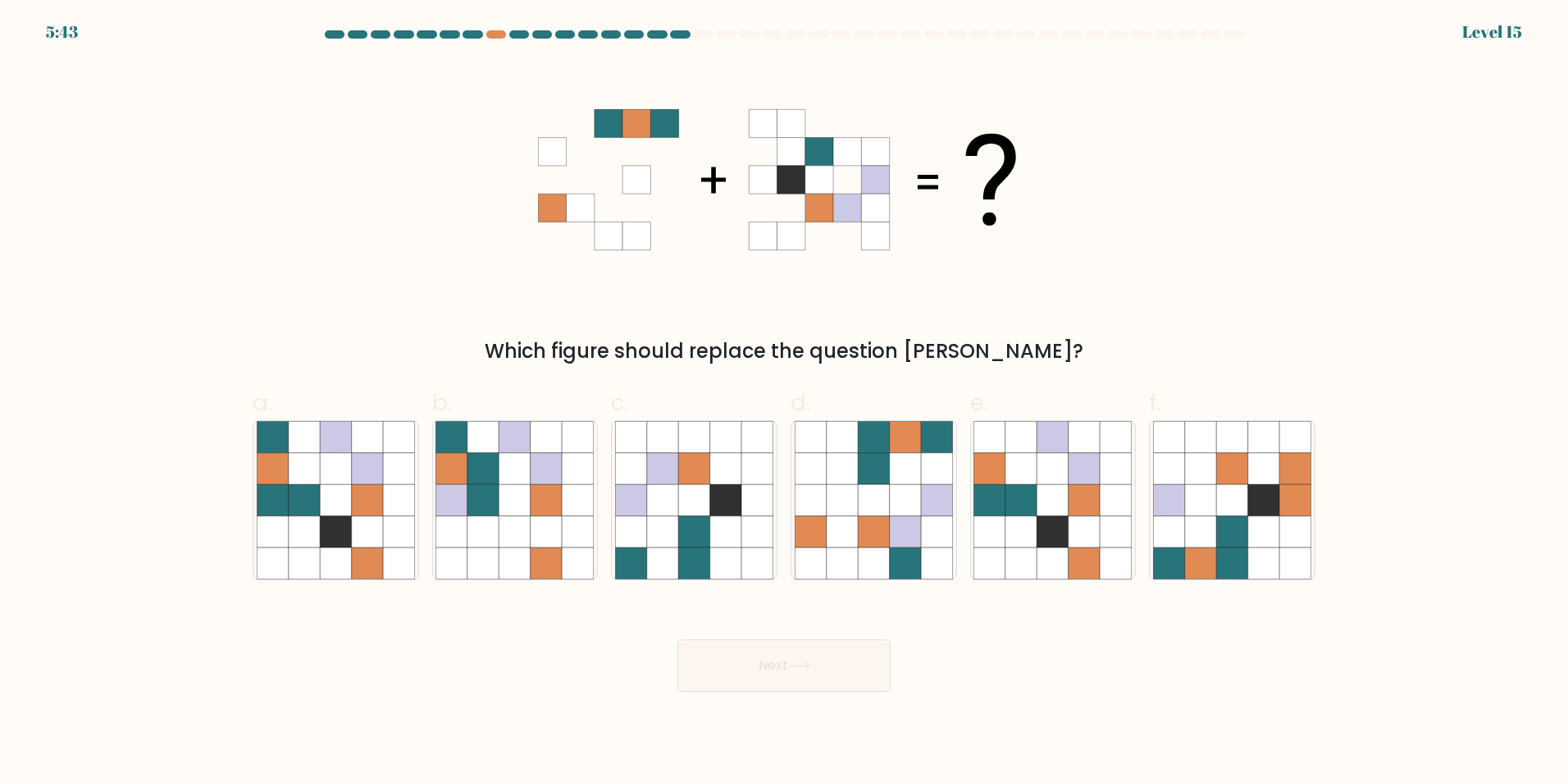
click at [731, 660] on button "Next" at bounding box center [784, 666] width 213 height 53
click at [889, 481] on icon at bounding box center [873, 467] width 31 height 31
click at [784, 402] on input "d." at bounding box center [784, 396] width 1 height 10
radio input "true"
click at [781, 666] on button "Next" at bounding box center [784, 666] width 213 height 53
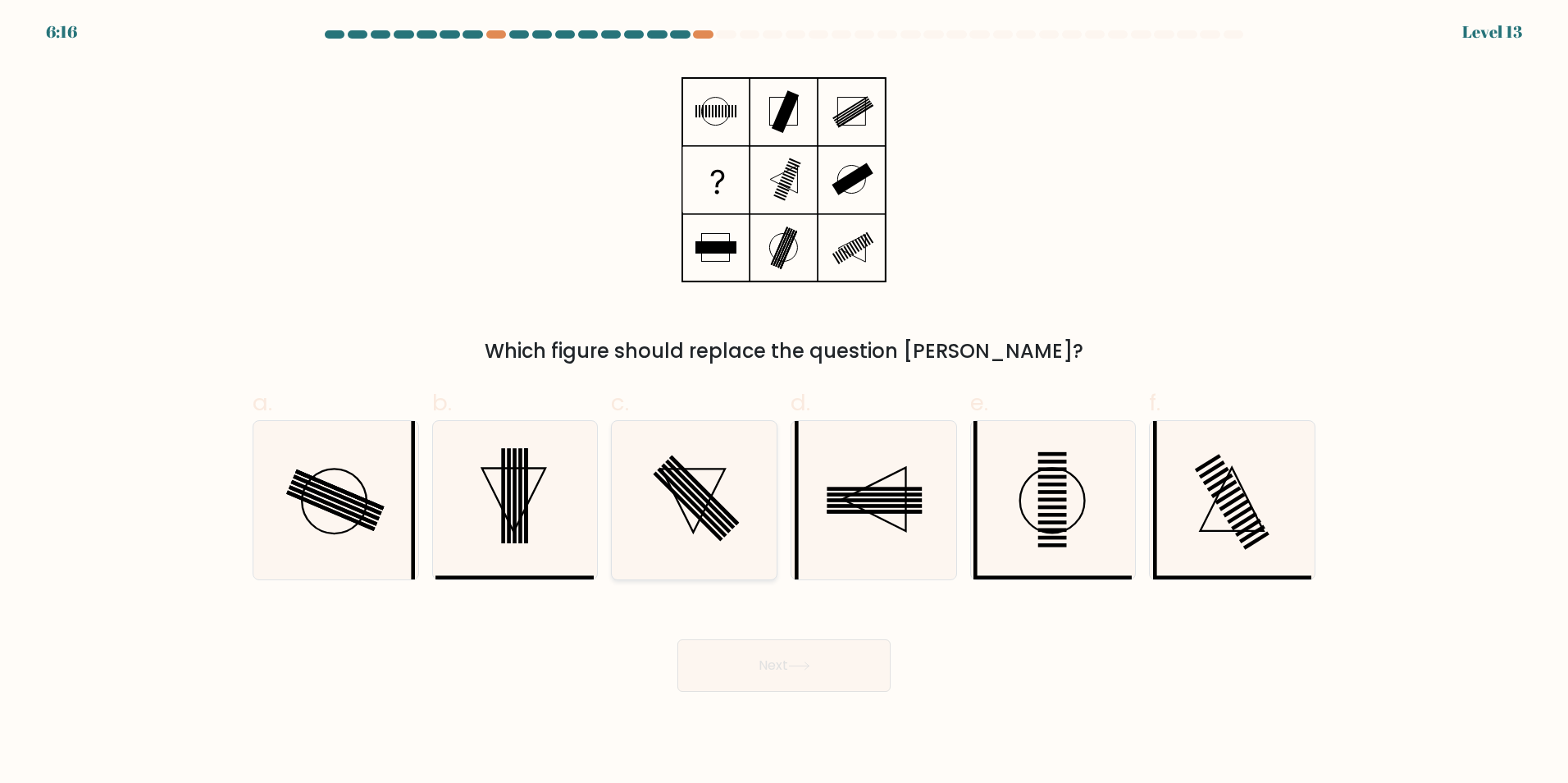
click at [723, 514] on rect at bounding box center [700, 493] width 69 height 69
click at [784, 402] on input "c." at bounding box center [784, 396] width 1 height 10
radio input "true"
click at [767, 672] on button "Next" at bounding box center [784, 666] width 213 height 53
